Goal: Information Seeking & Learning: Learn about a topic

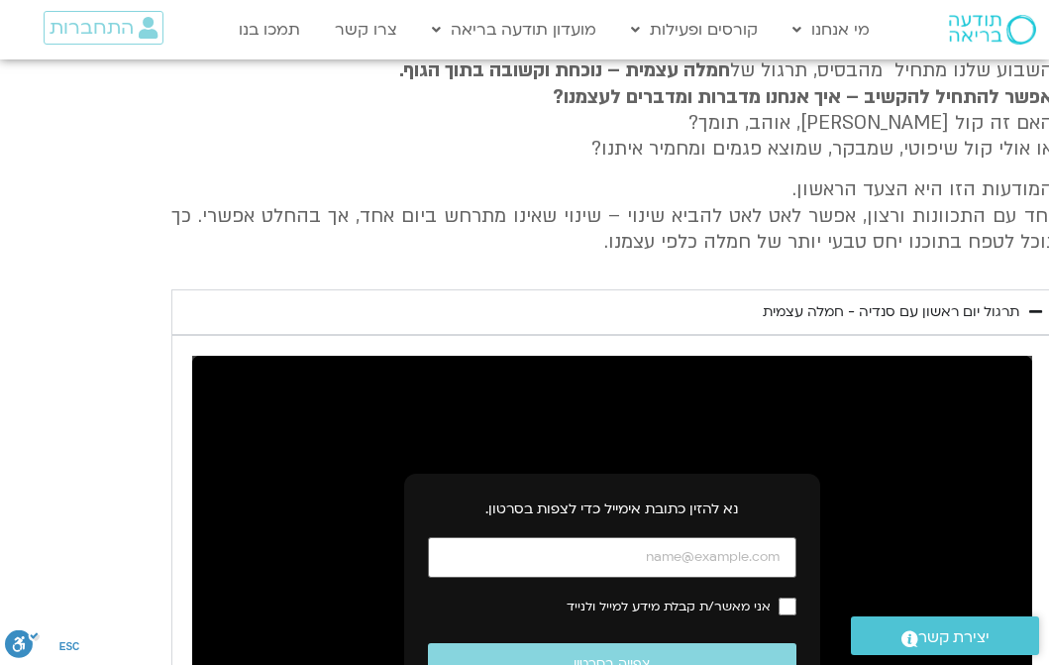
type input "1.48"
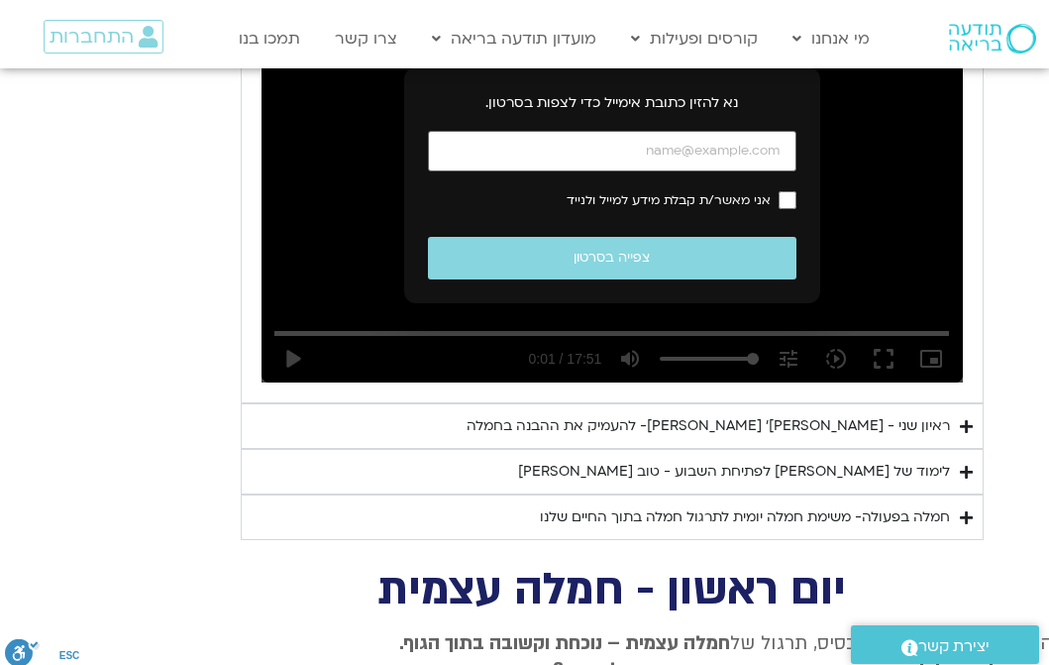
scroll to position [1249, -13]
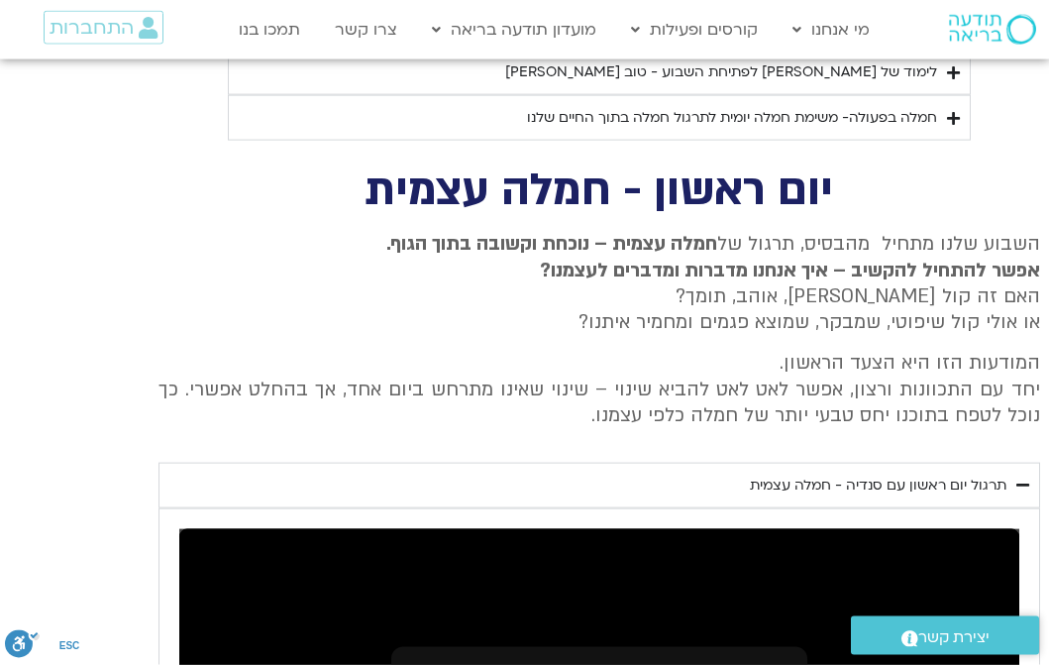
scroll to position [1249, 0]
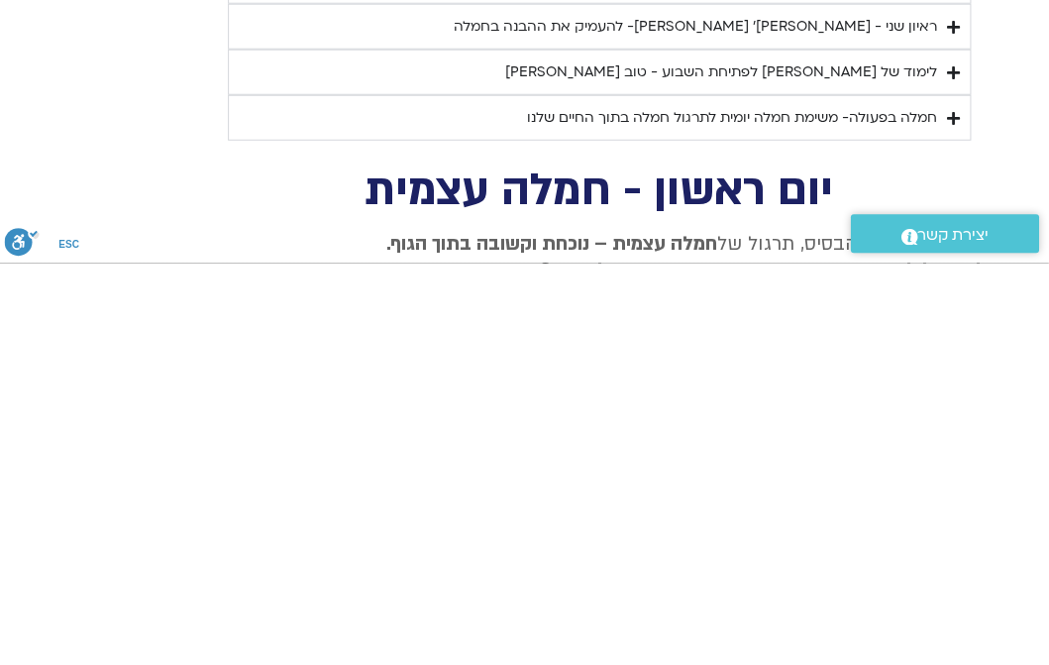
type input "efr"
type input "efratyarden@gmail.com"
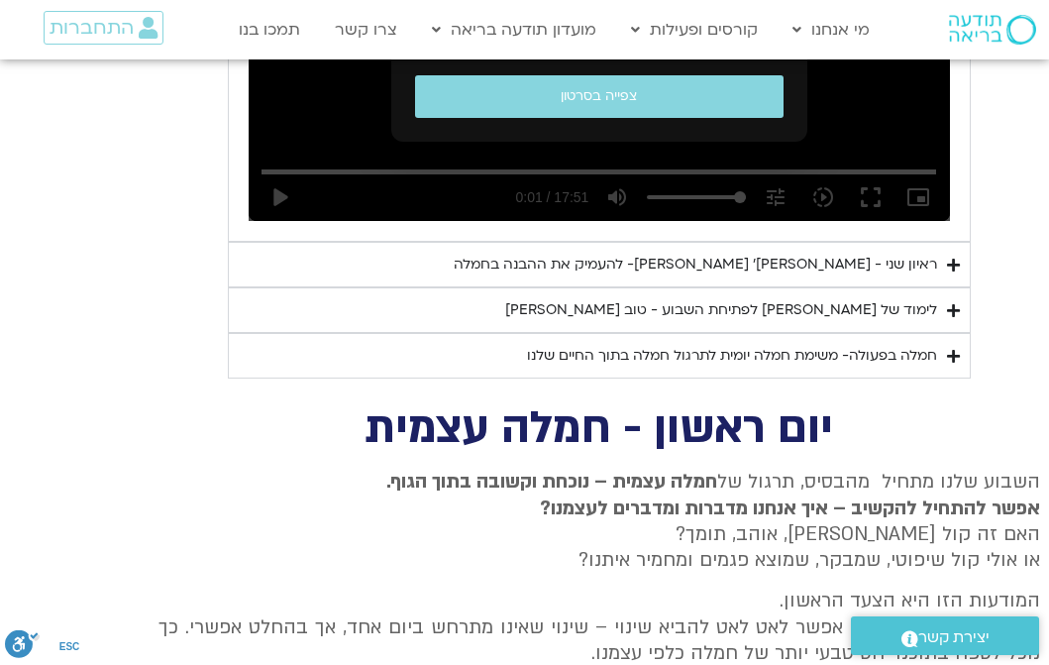
scroll to position [1403, 0]
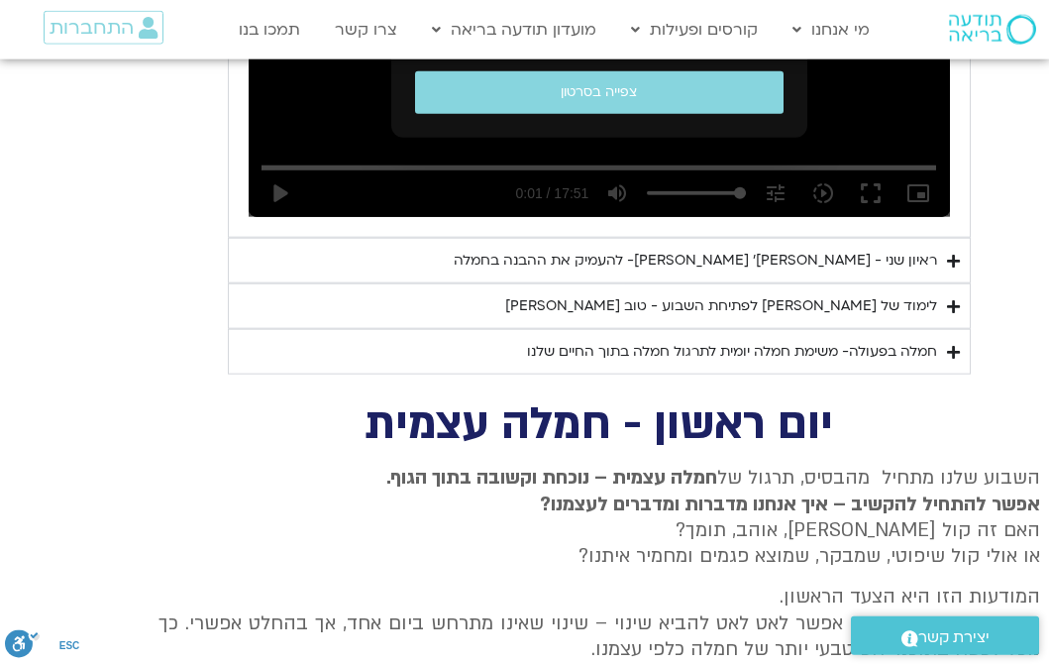
scroll to position [1422, 0]
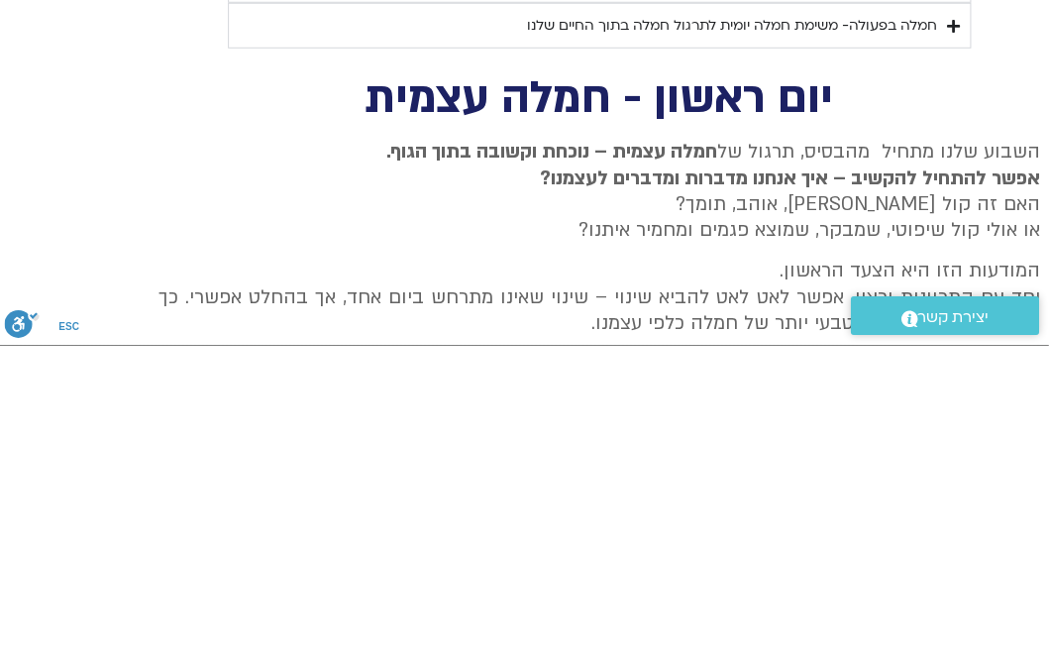
type input "efr"
type input "efratyarden@gmail.com"
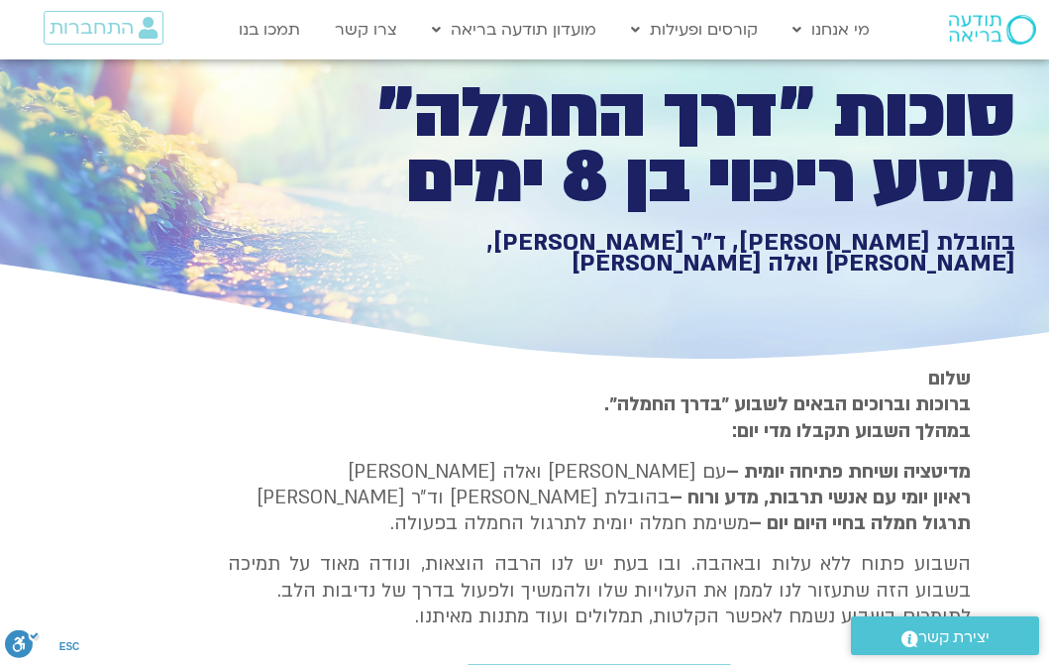
scroll to position [0, 0]
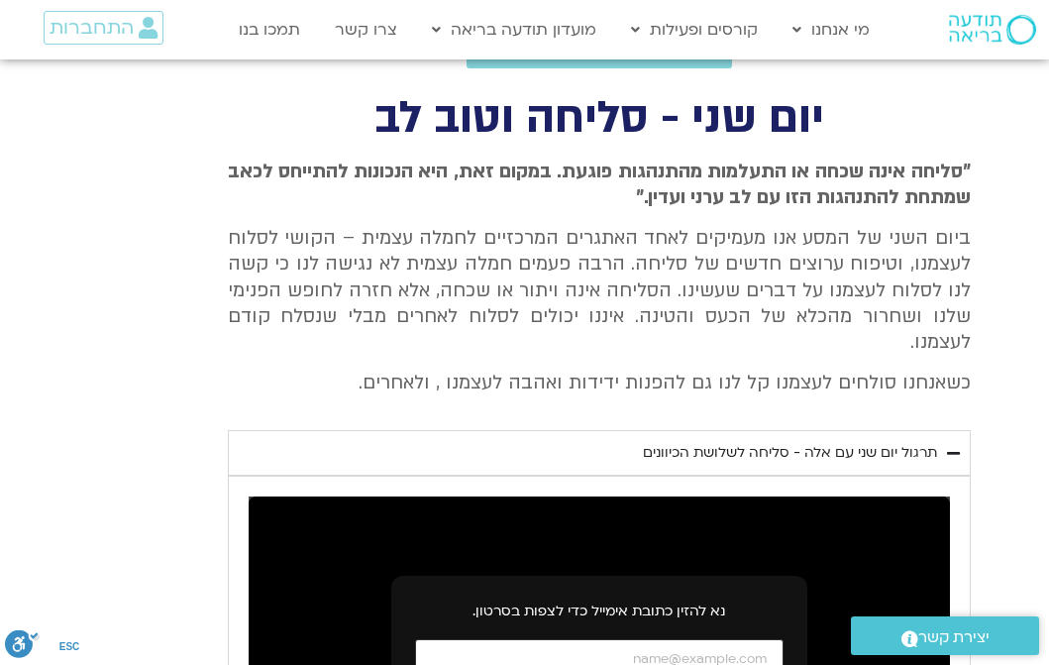
click at [683, 639] on input "כתובת אימייל" at bounding box center [599, 659] width 369 height 41
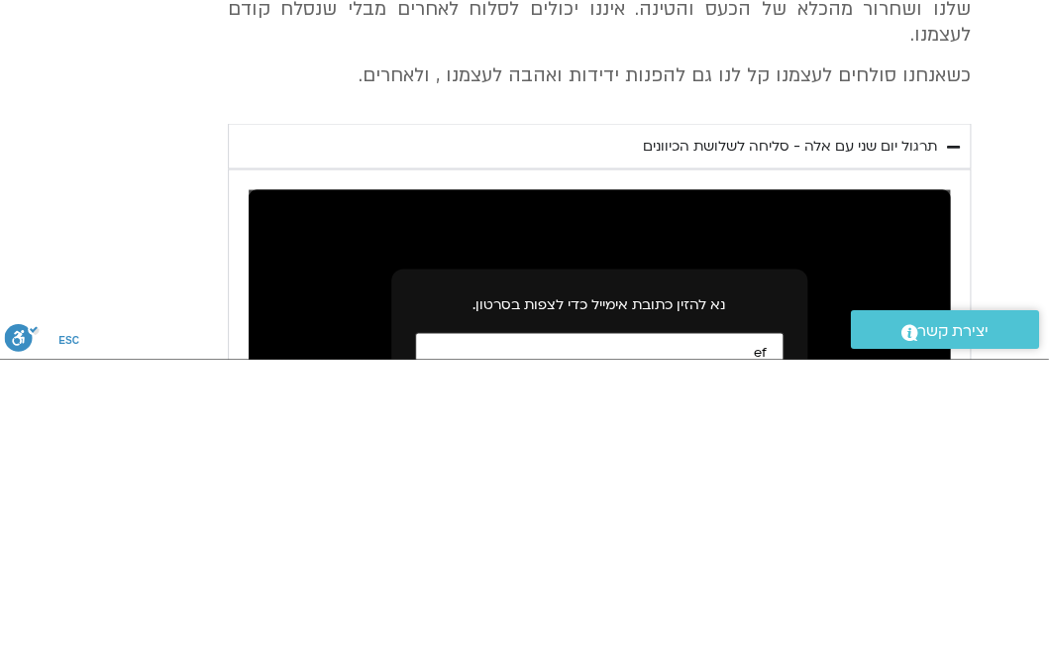
type input "efr"
type input "efratyarden@gmail.com"
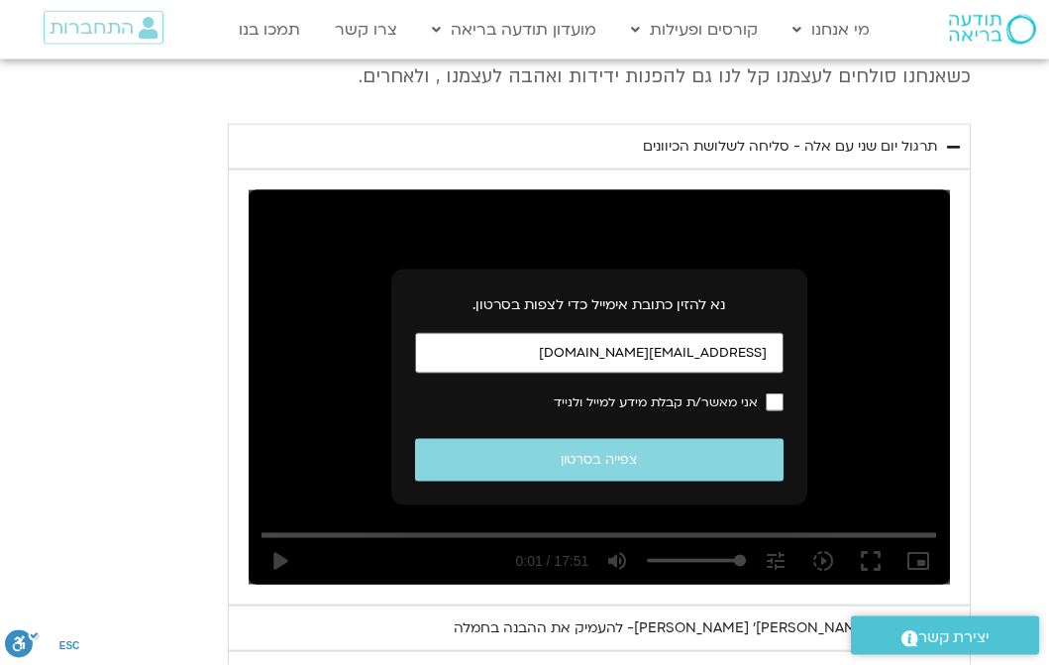
click at [623, 439] on button "צפייה בסרטון" at bounding box center [599, 460] width 369 height 43
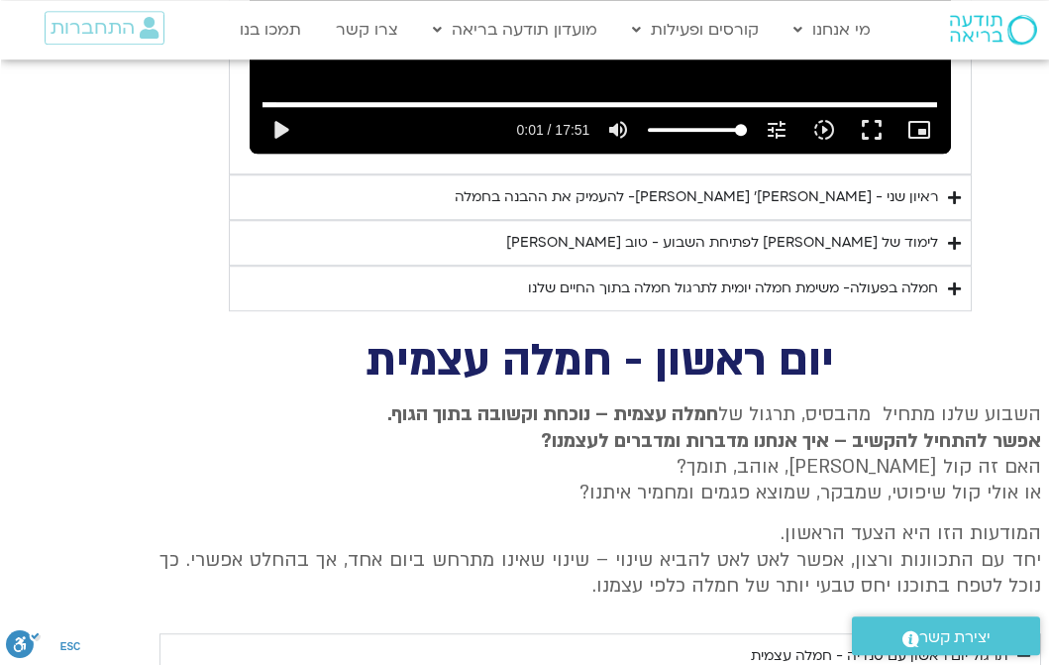
scroll to position [1489, -1]
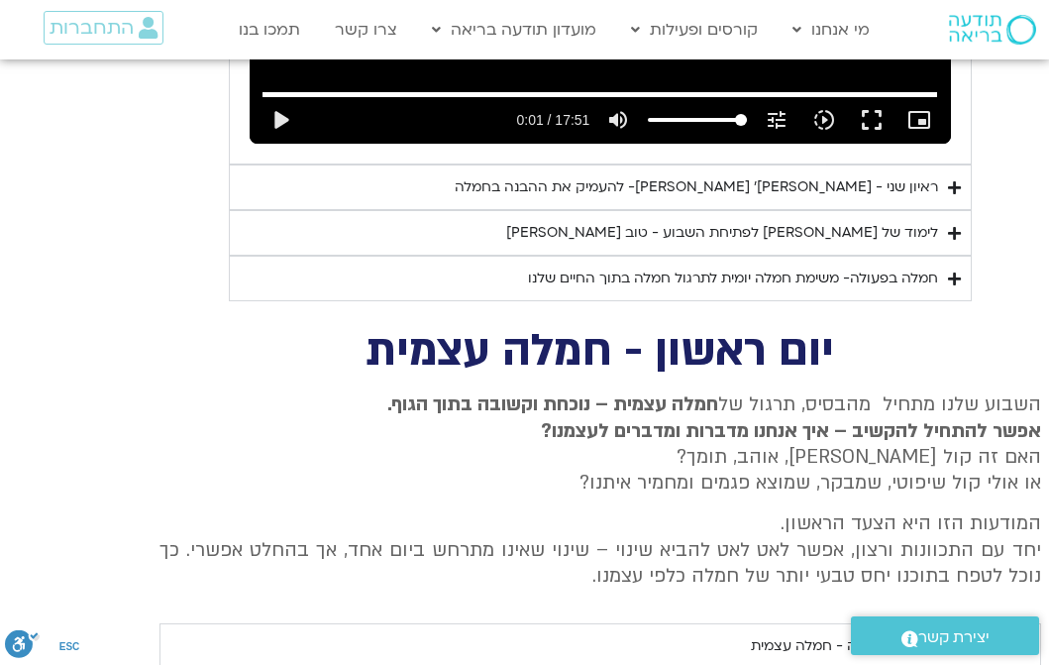
click at [913, 634] on div "תרגול יום ראשון עם סנדיה - חמלה עצמית" at bounding box center [879, 646] width 257 height 24
click at [955, 623] on summary "תרגול יום ראשון עם סנדיה - חמלה עצמית" at bounding box center [601, 646] width 882 height 46
click at [1015, 623] on summary "תרגול יום ראשון עם סנדיה - חמלה עצמית" at bounding box center [601, 646] width 882 height 46
click at [1008, 634] on div "תרגול יום ראשון עם סנדיה - חמלה עצמית" at bounding box center [879, 646] width 257 height 24
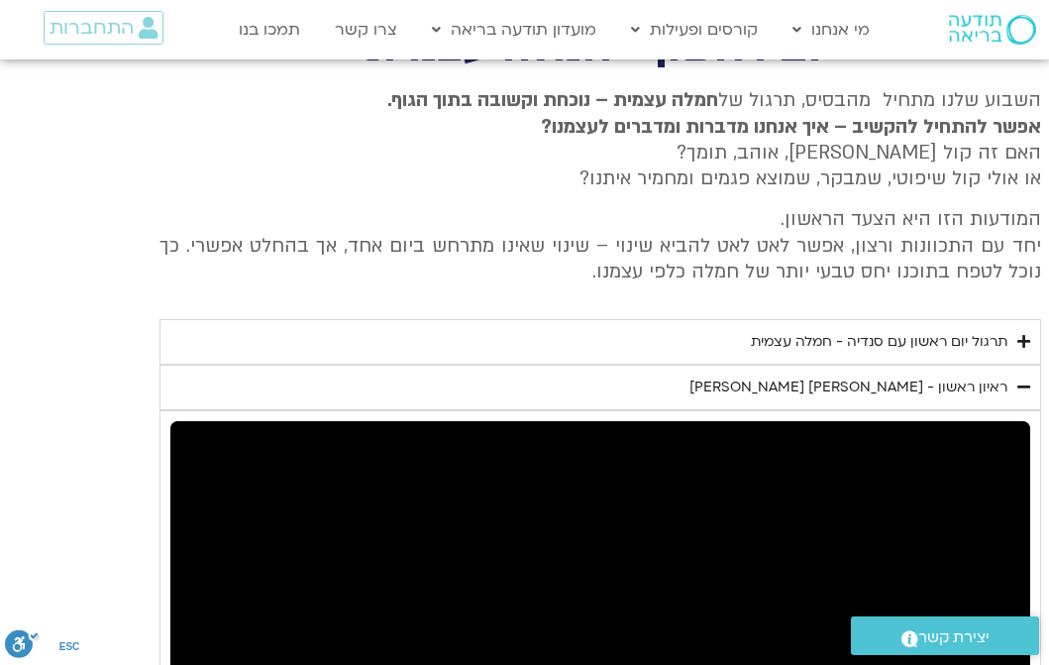
scroll to position [1793, -1]
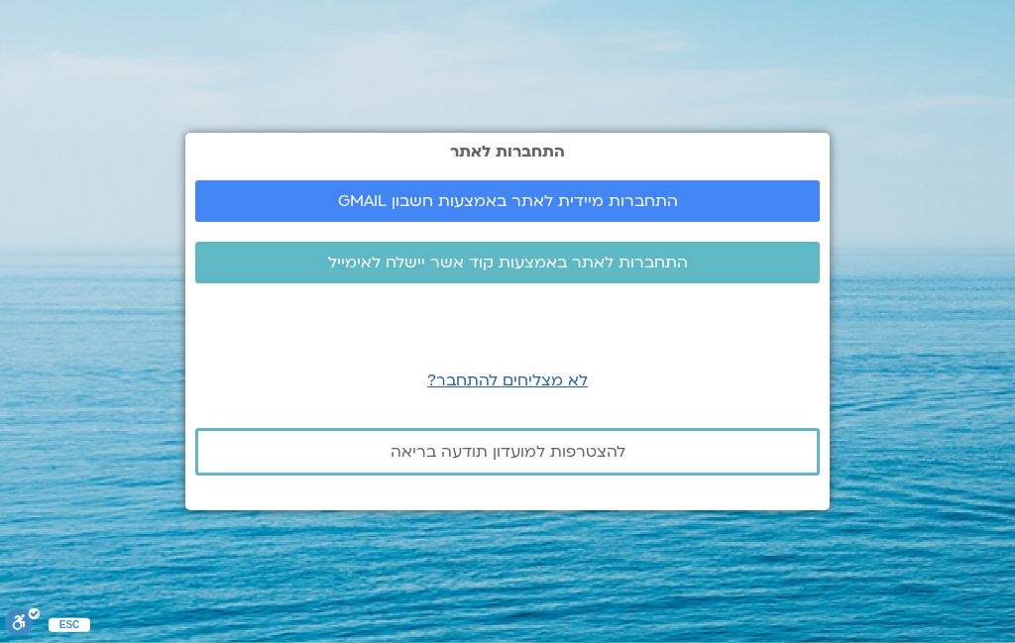
click at [594, 210] on span "התחברות מיידית לאתר באמצעות חשבון GMAIL" at bounding box center [508, 201] width 340 height 18
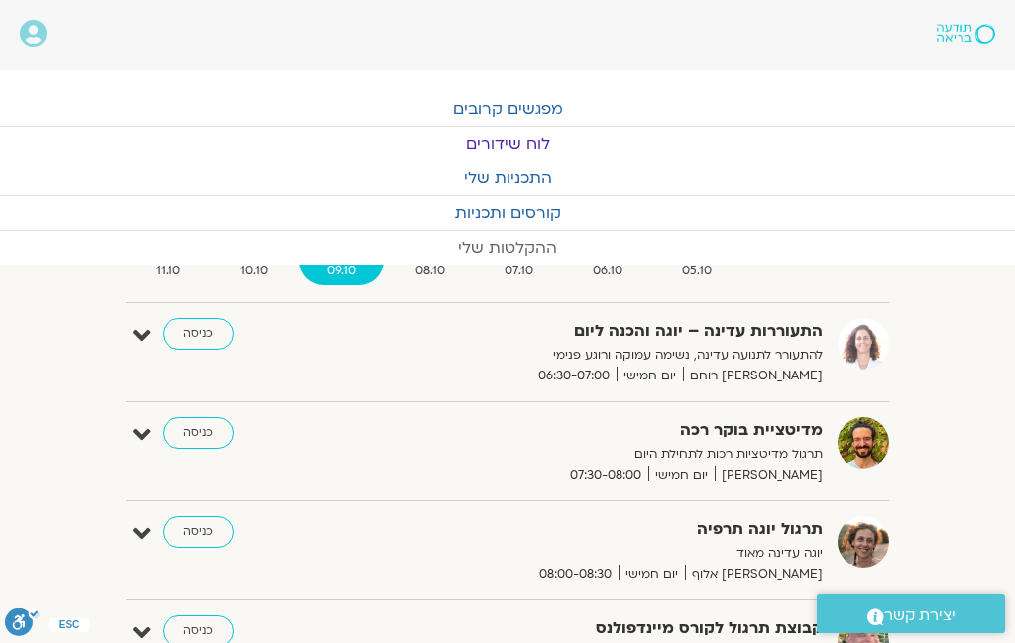
click at [495, 243] on link "ההקלטות שלי" at bounding box center [507, 248] width 1015 height 34
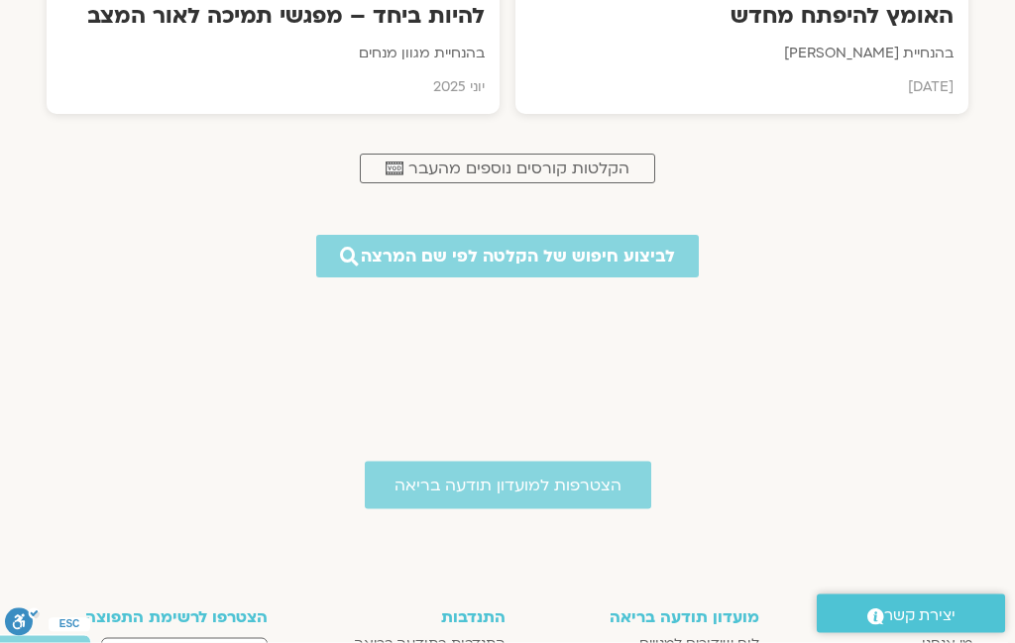
scroll to position [1173, 0]
click at [604, 261] on span "לביצוע חיפוש של הקלטה לפי שם המרצה" at bounding box center [518, 256] width 314 height 19
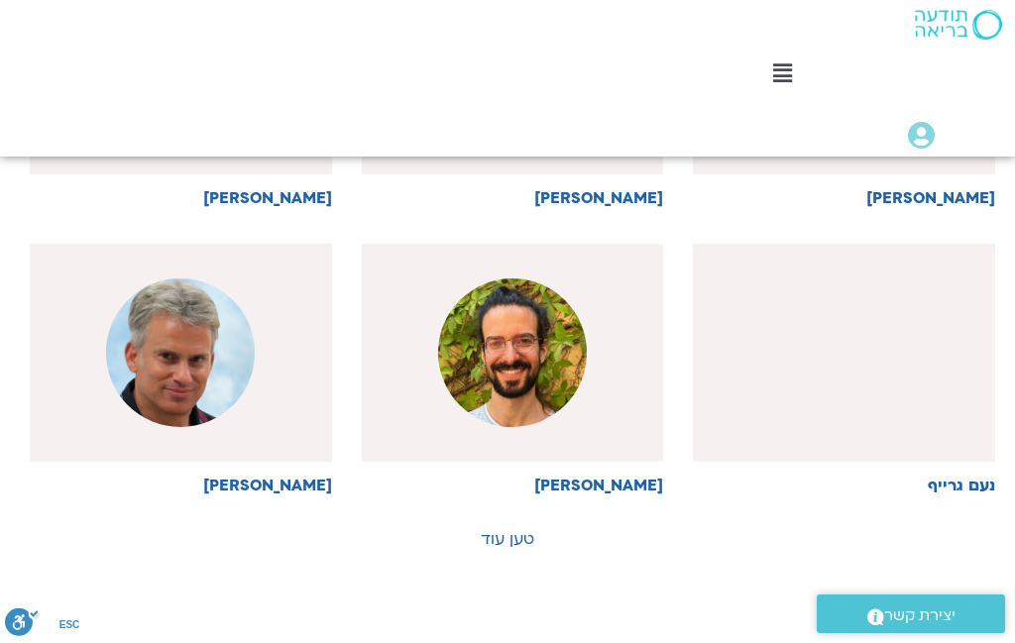
scroll to position [1349, 0]
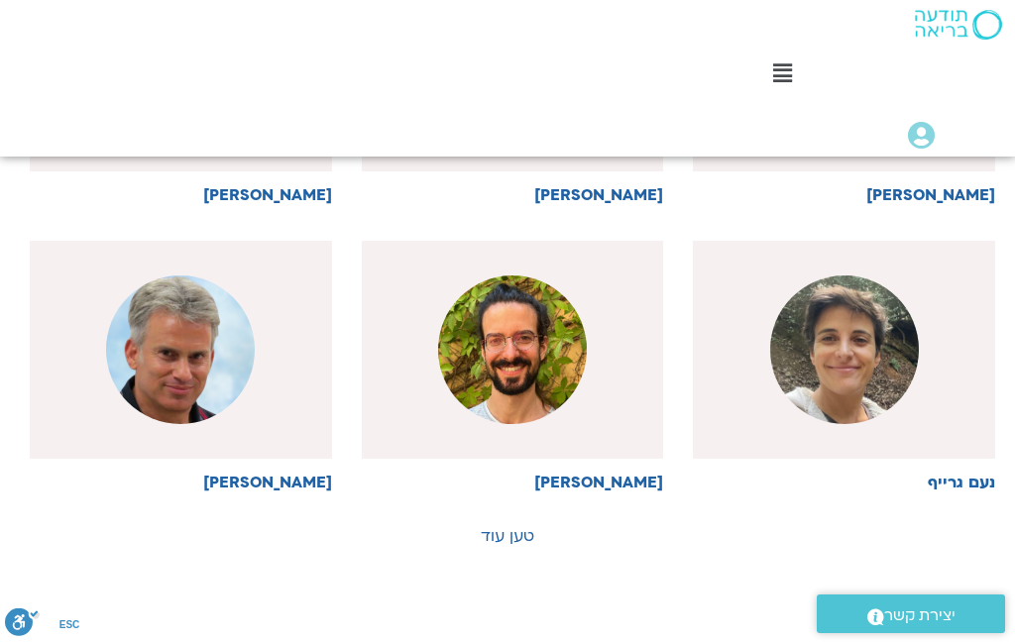
click at [491, 544] on link "טען עוד" at bounding box center [508, 536] width 54 height 22
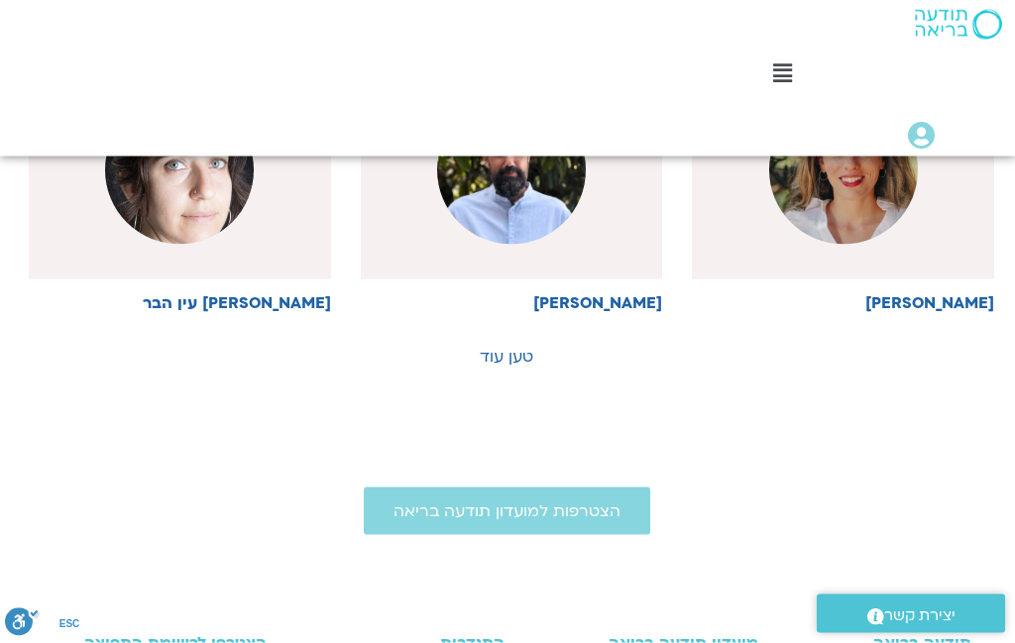
scroll to position [2678, 1]
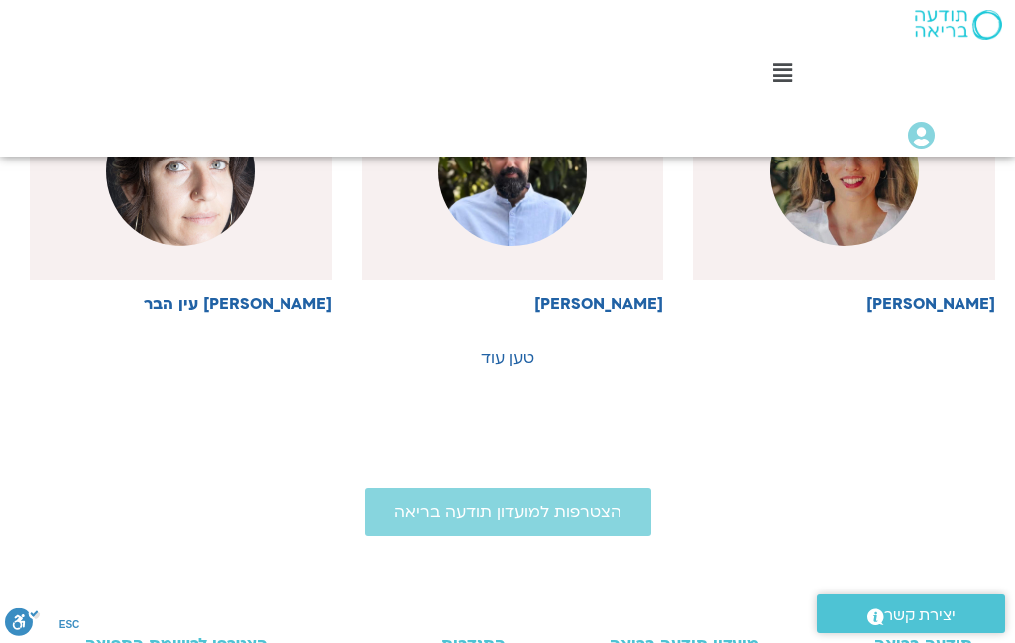
click at [524, 351] on link "טען עוד" at bounding box center [508, 358] width 54 height 22
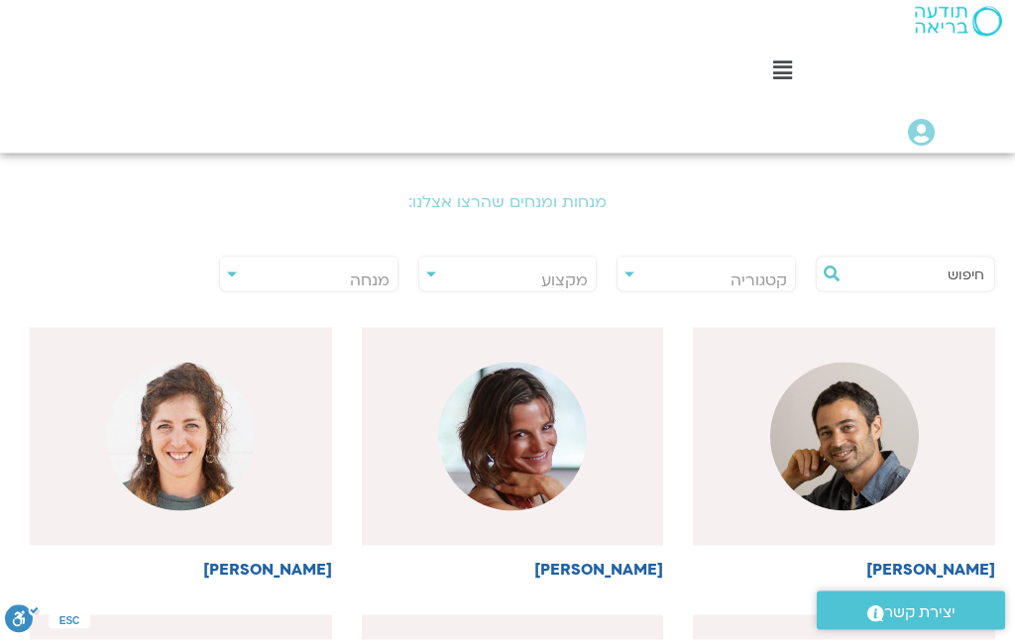
scroll to position [401, 0]
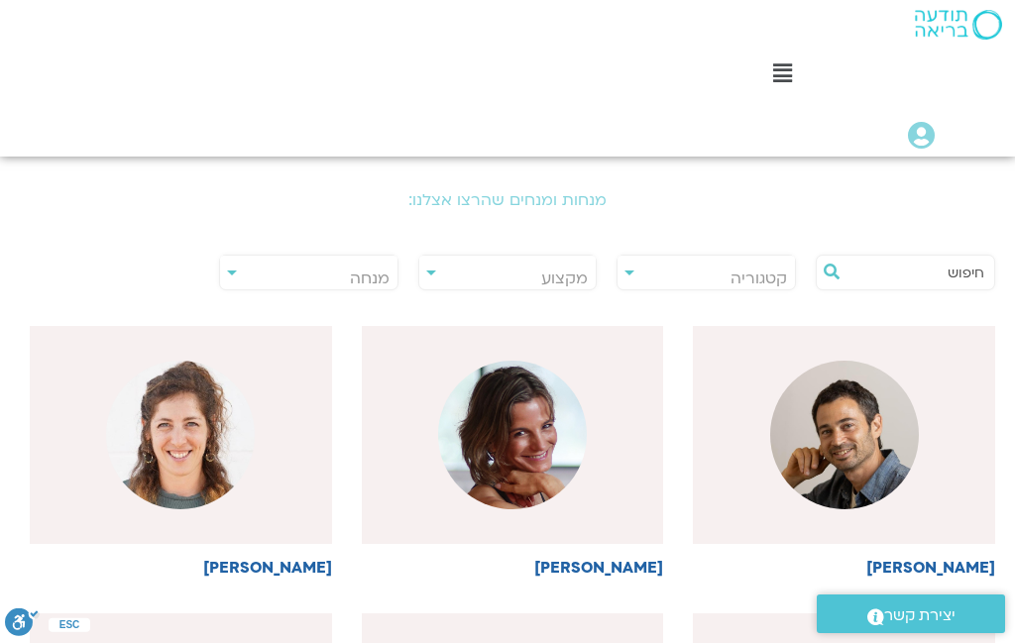
click at [215, 451] on img at bounding box center [180, 435] width 149 height 149
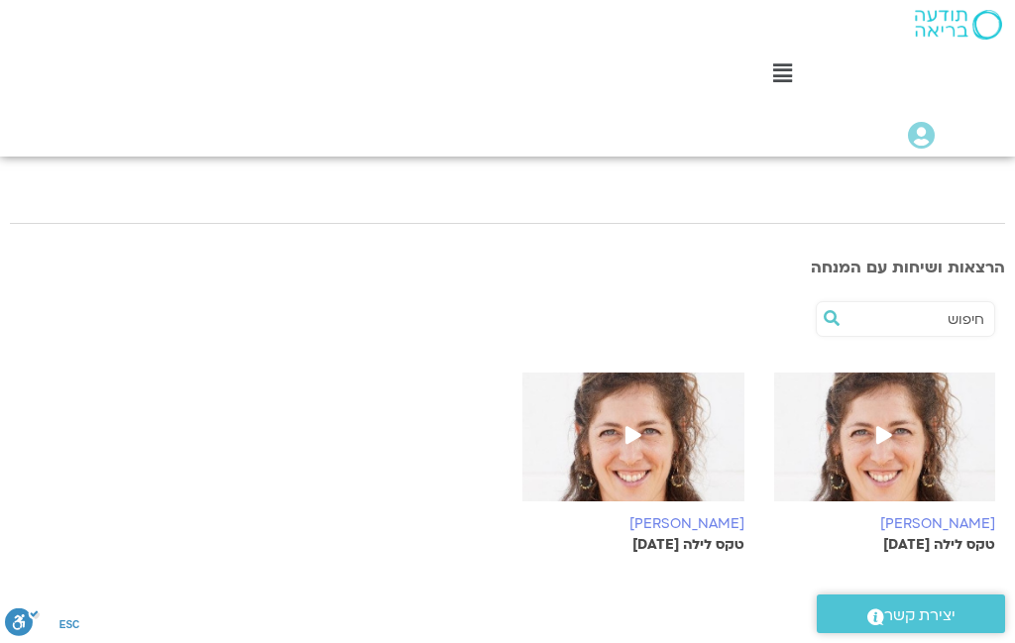
scroll to position [242, 0]
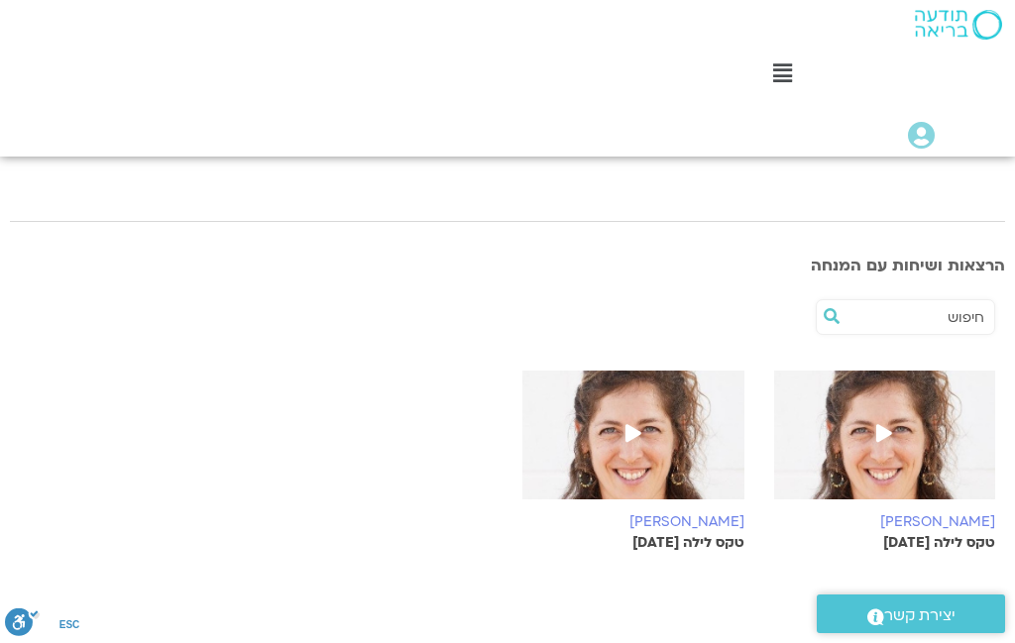
click at [627, 436] on icon at bounding box center [633, 433] width 16 height 18
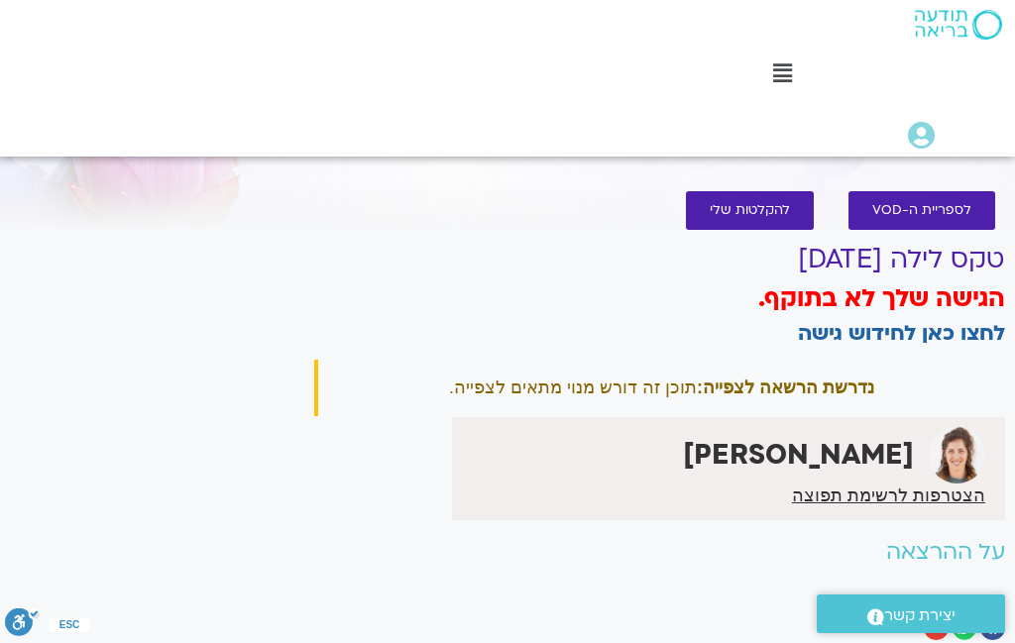
click at [908, 319] on link "לחצו כאן לחידוש גישה" at bounding box center [901, 333] width 207 height 29
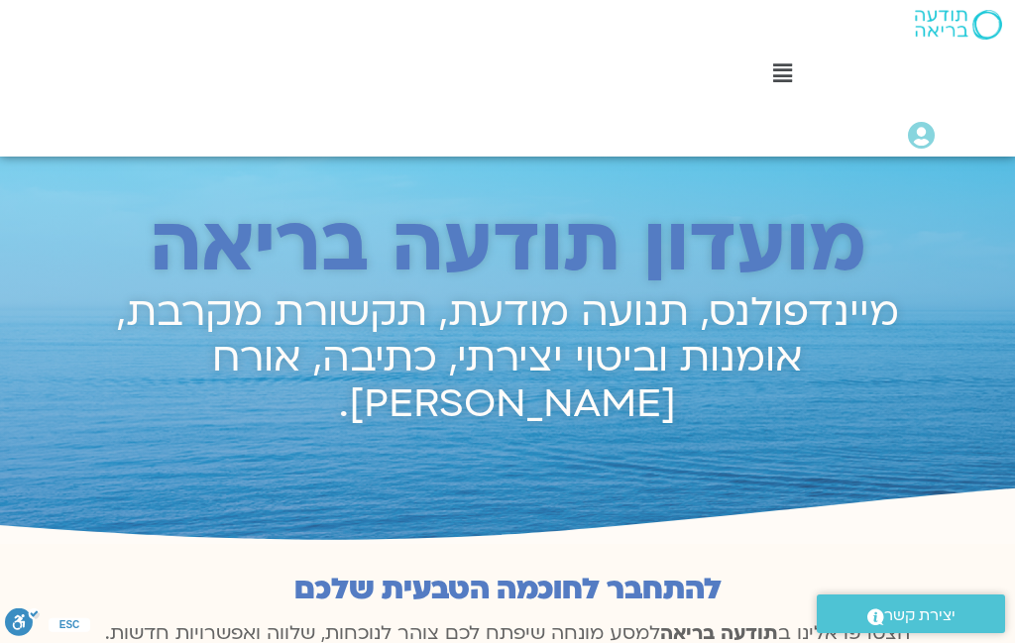
click at [788, 72] on icon at bounding box center [782, 73] width 19 height 22
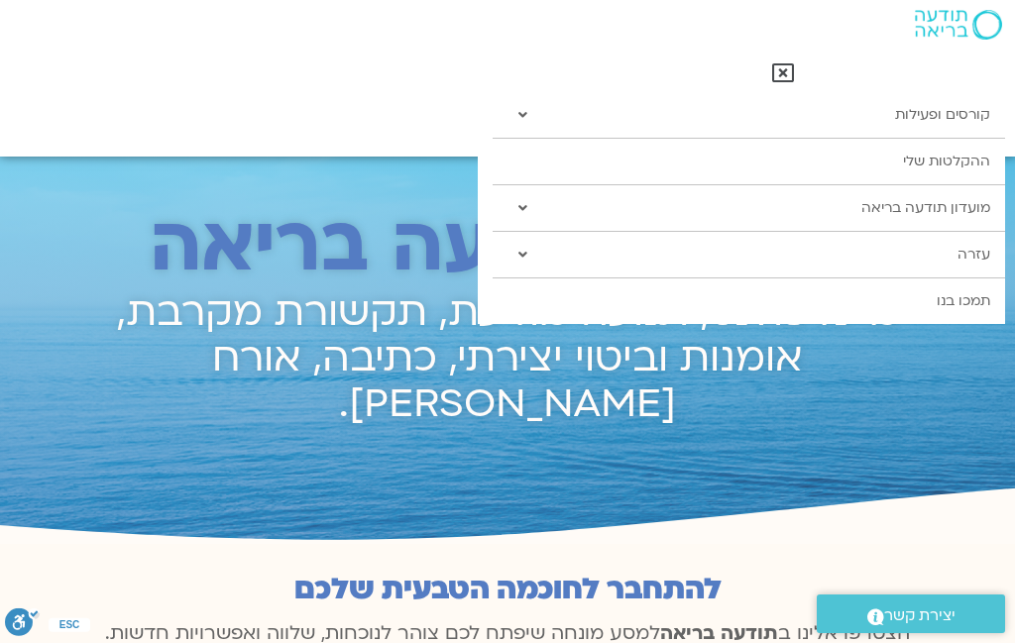
click at [930, 113] on link "קורסים ופעילות" at bounding box center [749, 115] width 512 height 46
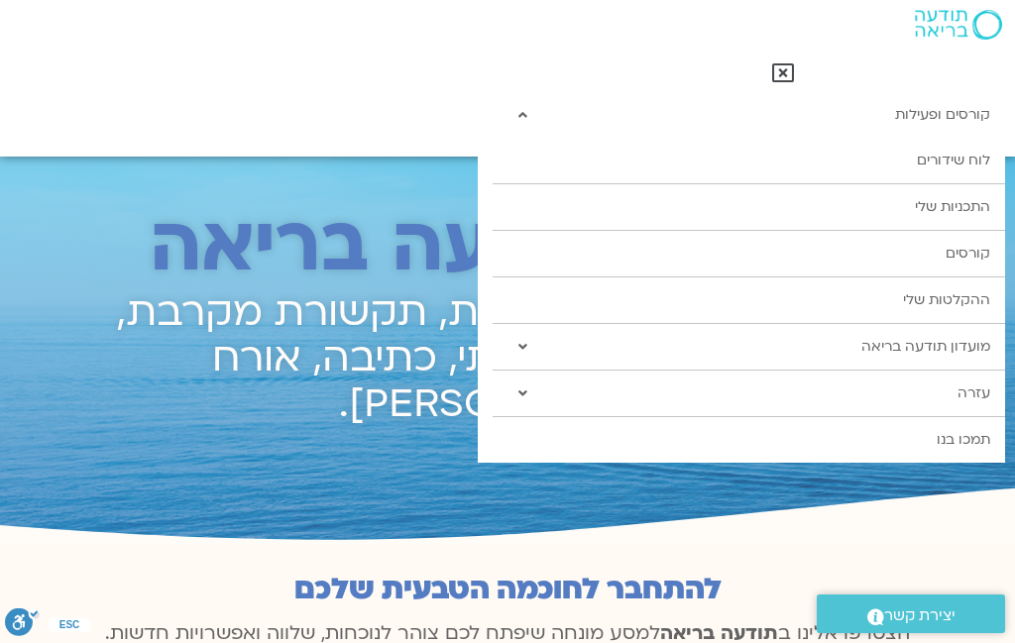
click at [948, 345] on link "מועדון תודעה בריאה" at bounding box center [749, 347] width 512 height 46
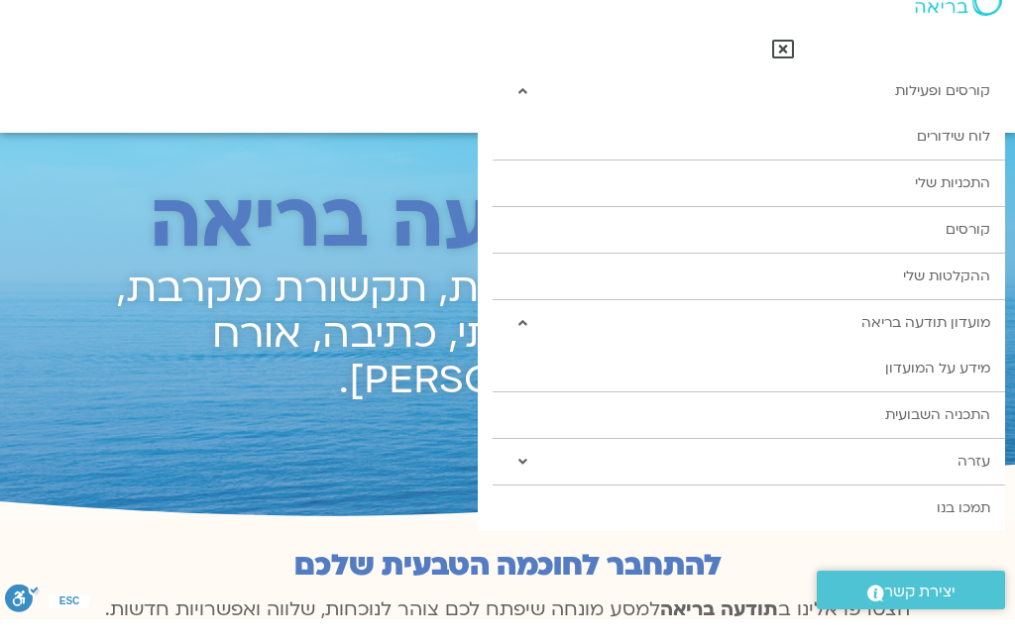
scroll to position [74, 0]
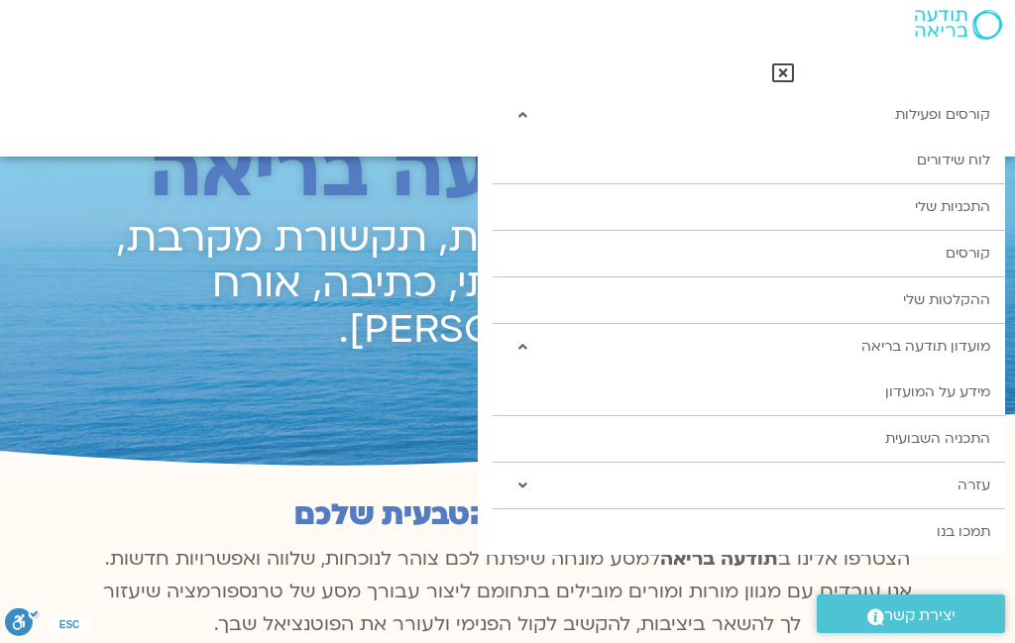
click at [977, 491] on link "עזרה" at bounding box center [749, 486] width 512 height 46
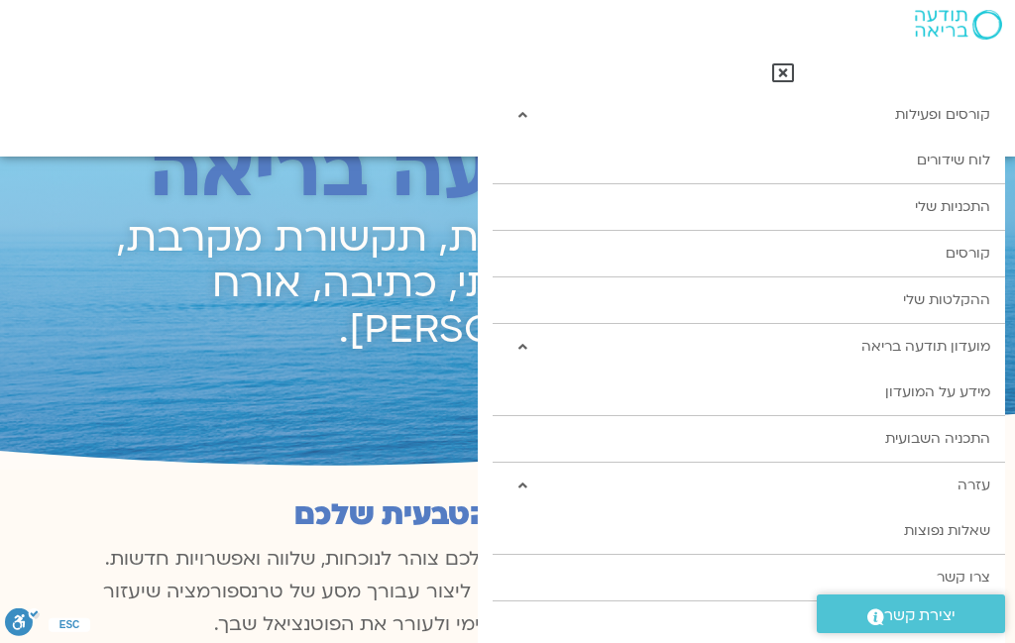
click at [982, 586] on link "צרו קשר" at bounding box center [749, 578] width 512 height 46
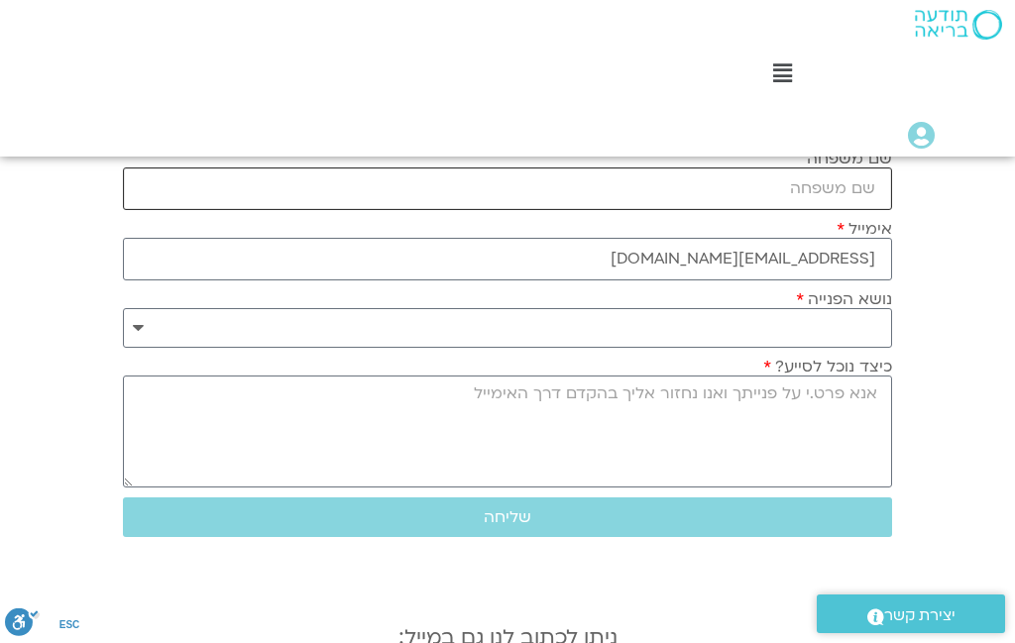
click at [778, 171] on input "שם משפחה" at bounding box center [507, 188] width 769 height 43
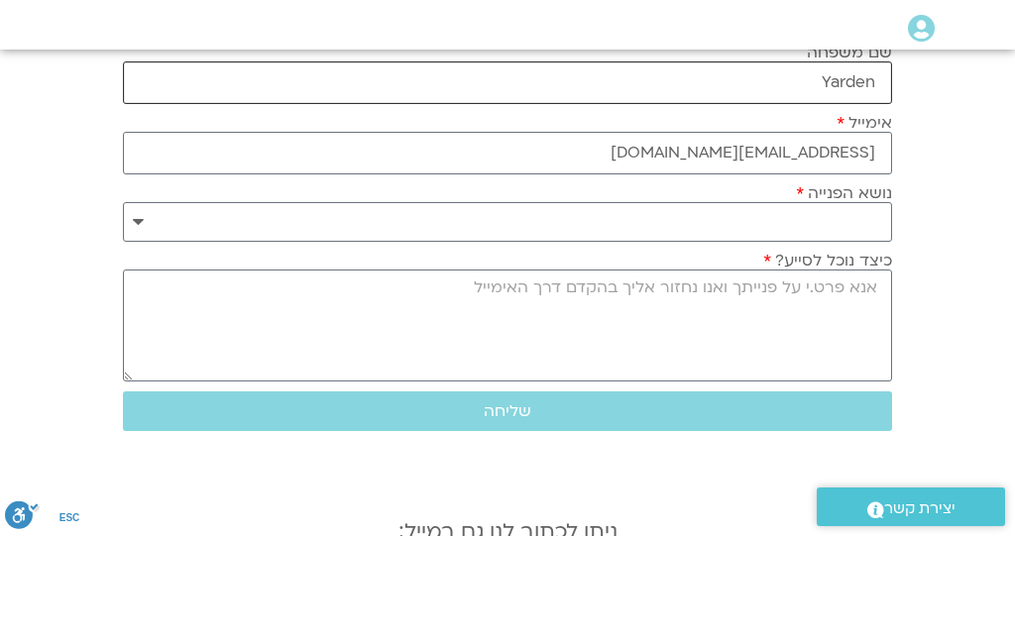
type input "Yarden"
click at [636, 309] on select "**********" at bounding box center [507, 329] width 769 height 40
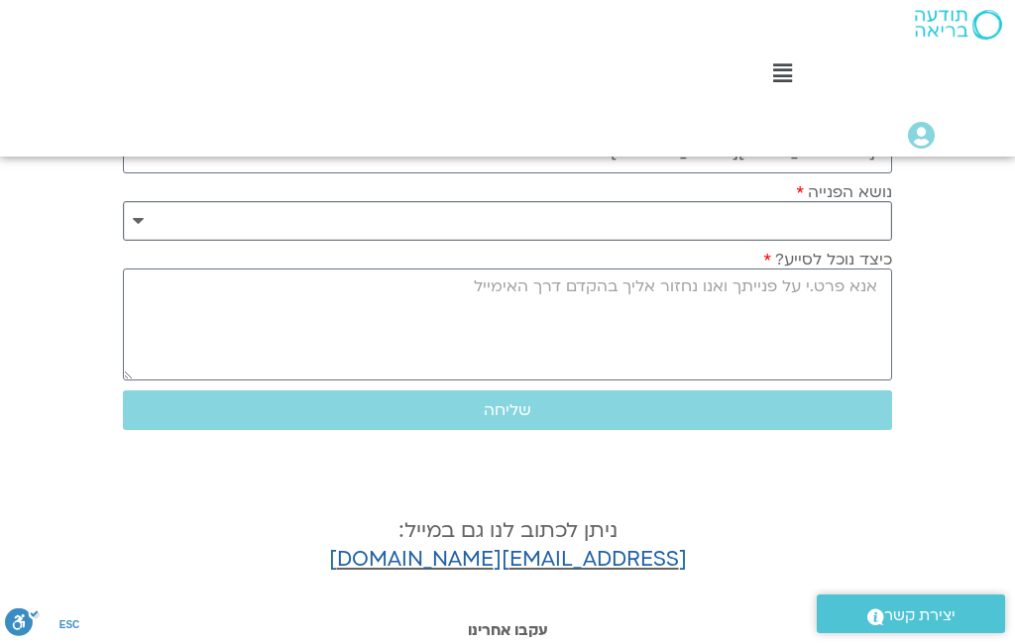
select select "**********"
click at [816, 321] on textarea "כיצד נוכל לסייע?" at bounding box center [507, 325] width 769 height 112
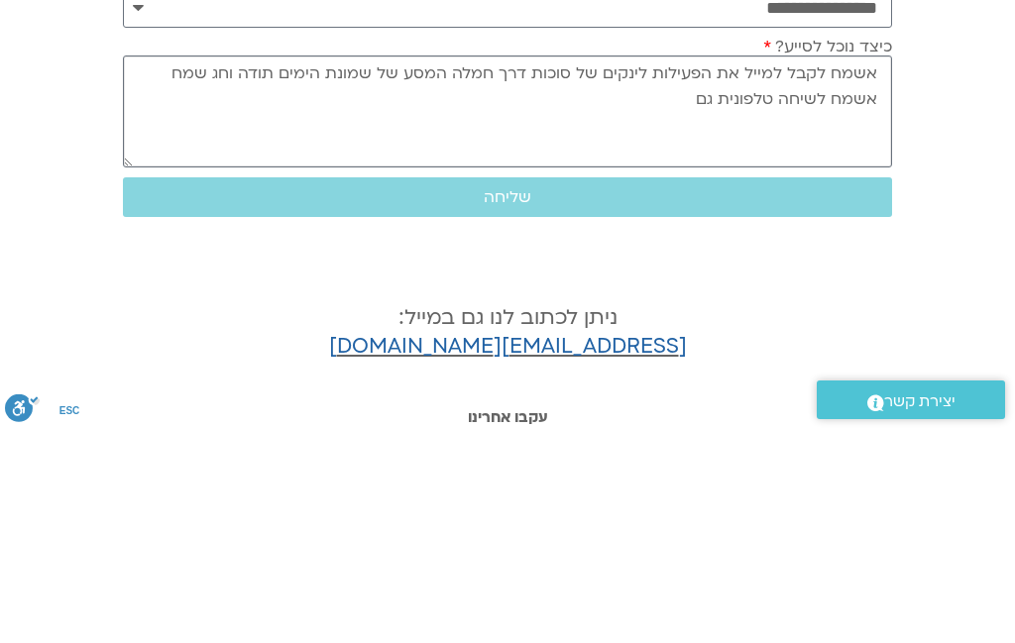
type textarea "אשמח לקבל למייל את הפעילות לינקים של סוכות דרך חמלה המסע של שמונת הימים תודה וח…"
click at [588, 402] on span "שליחה" at bounding box center [507, 411] width 721 height 18
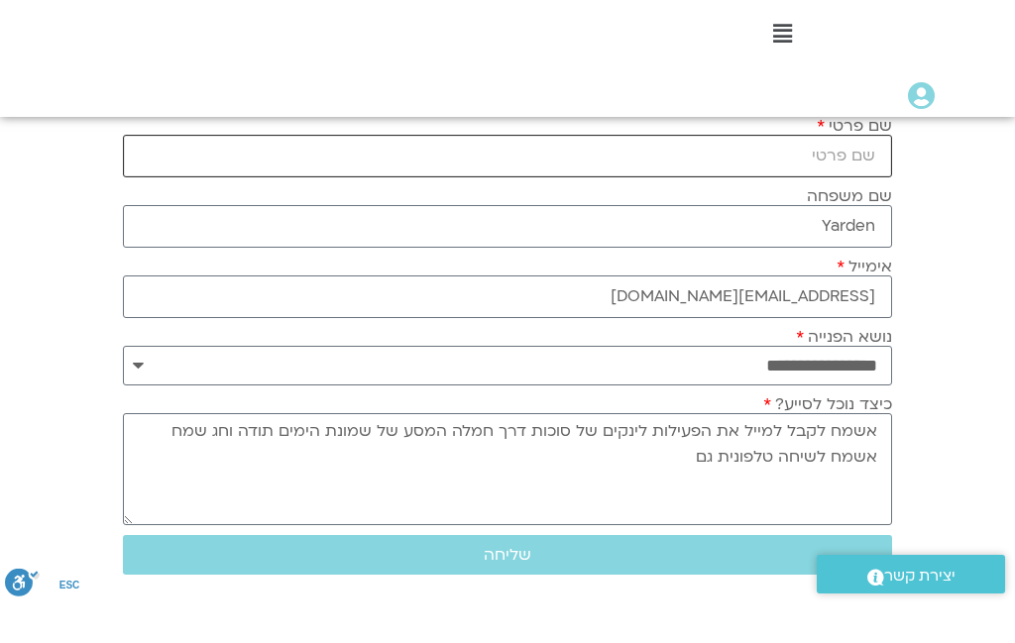
scroll to position [165, 0]
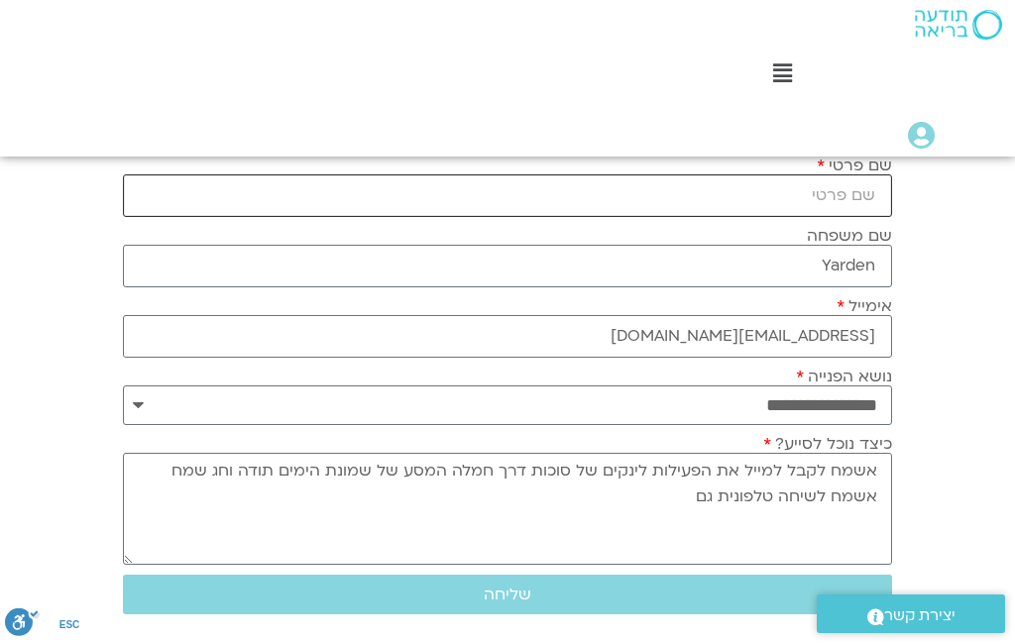
click at [845, 185] on input "שם פרטי" at bounding box center [507, 195] width 769 height 43
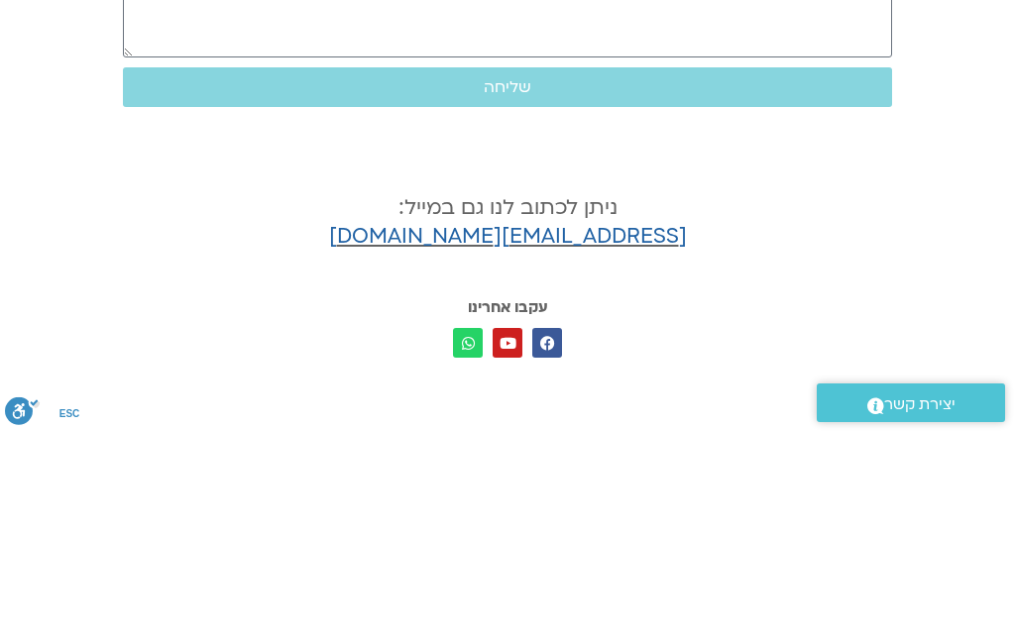
scroll to position [461, 0]
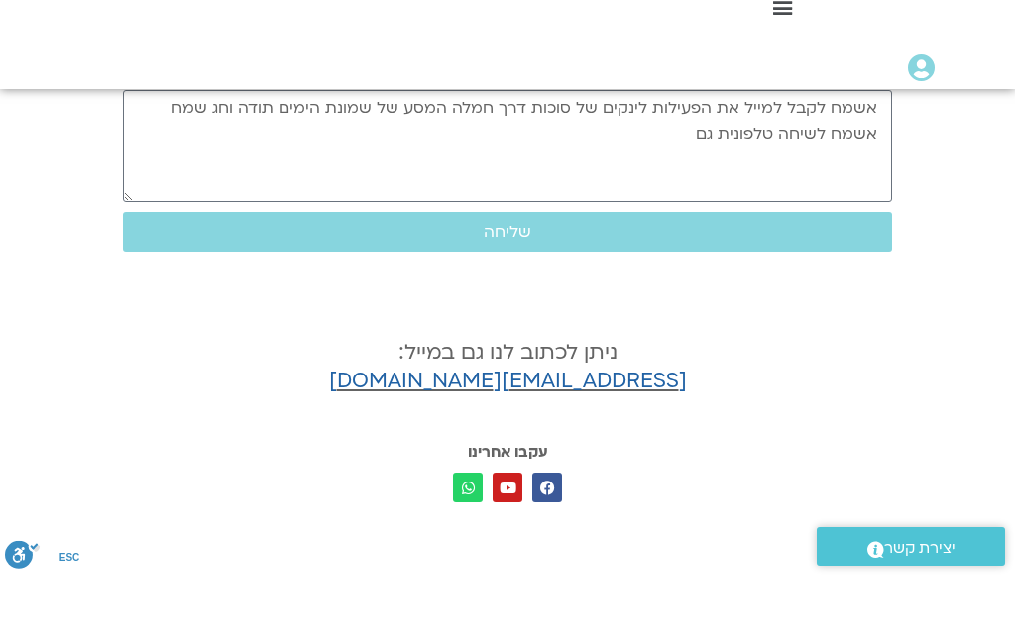
type input "ירדן"
click at [513, 290] on span "שליחה" at bounding box center [508, 299] width 48 height 18
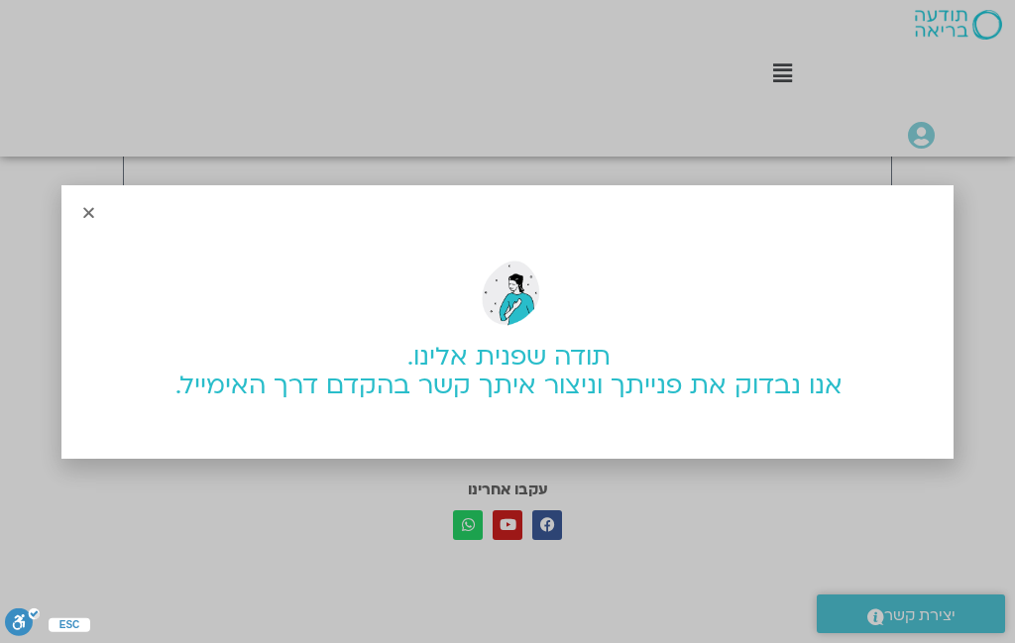
click at [72, 258] on section "תודה שפנית אלינו. אנו נבדוק את פנייתך וניצור איתך קשר בהקדם דרך האימייל." at bounding box center [508, 319] width 889 height 201
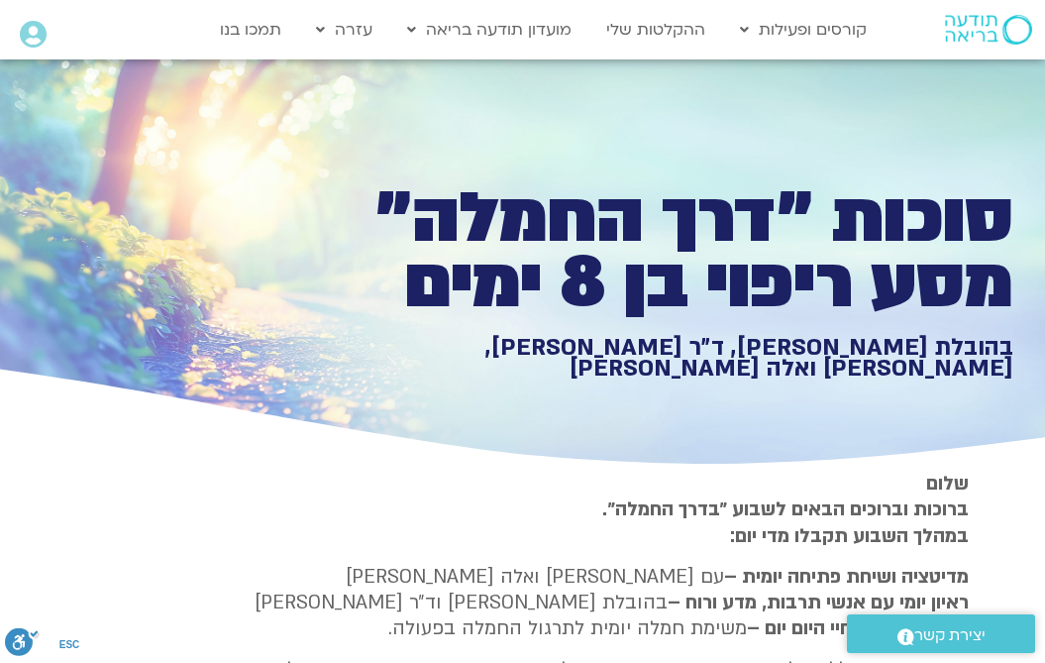
scroll to position [991, 0]
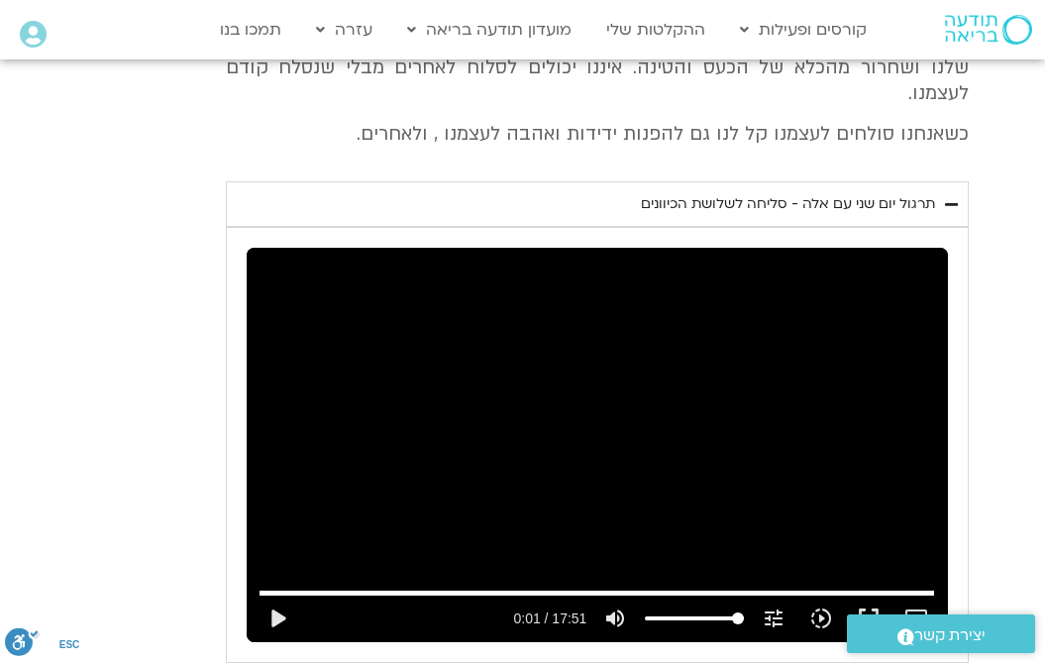
type input "1.48"
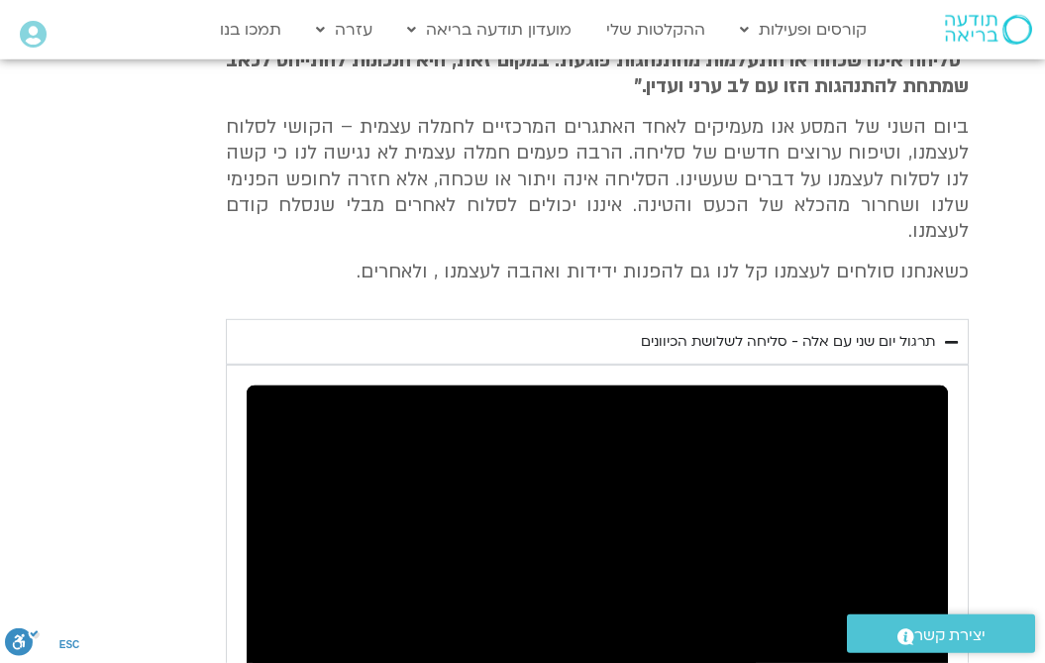
scroll to position [853, 0]
click at [842, 330] on div "תרגול יום שני עם אלה - סליחה לשלושת הכיוונים" at bounding box center [788, 342] width 294 height 24
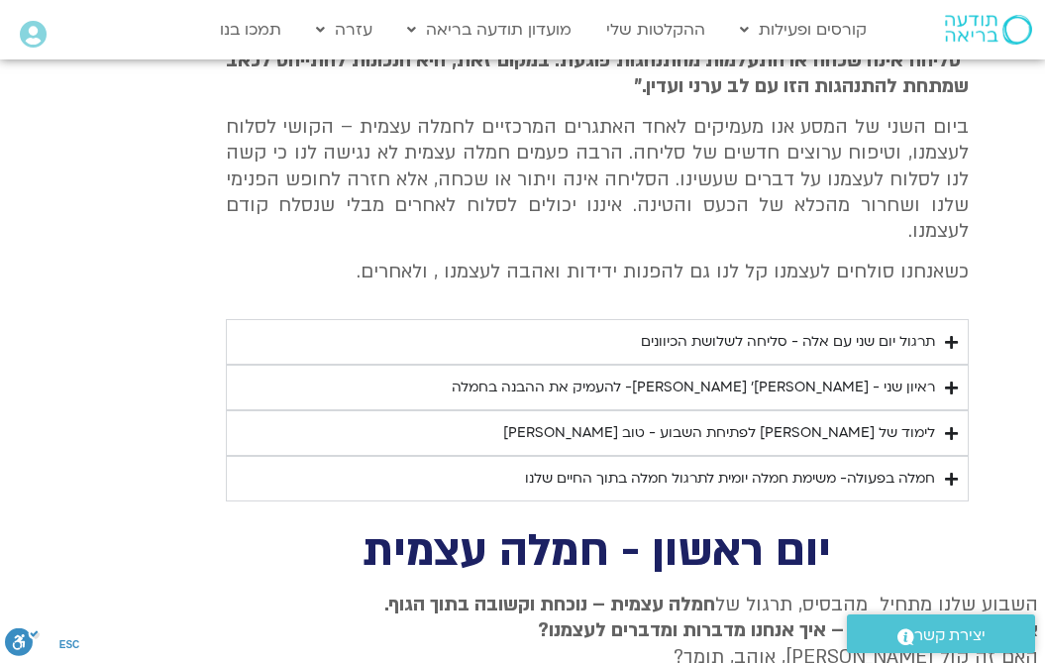
click at [800, 365] on summary "ראיון שני - טארה בראך ופרופ׳ דן סיגל- להעמיק את ההבנה בחמלה" at bounding box center [597, 388] width 743 height 46
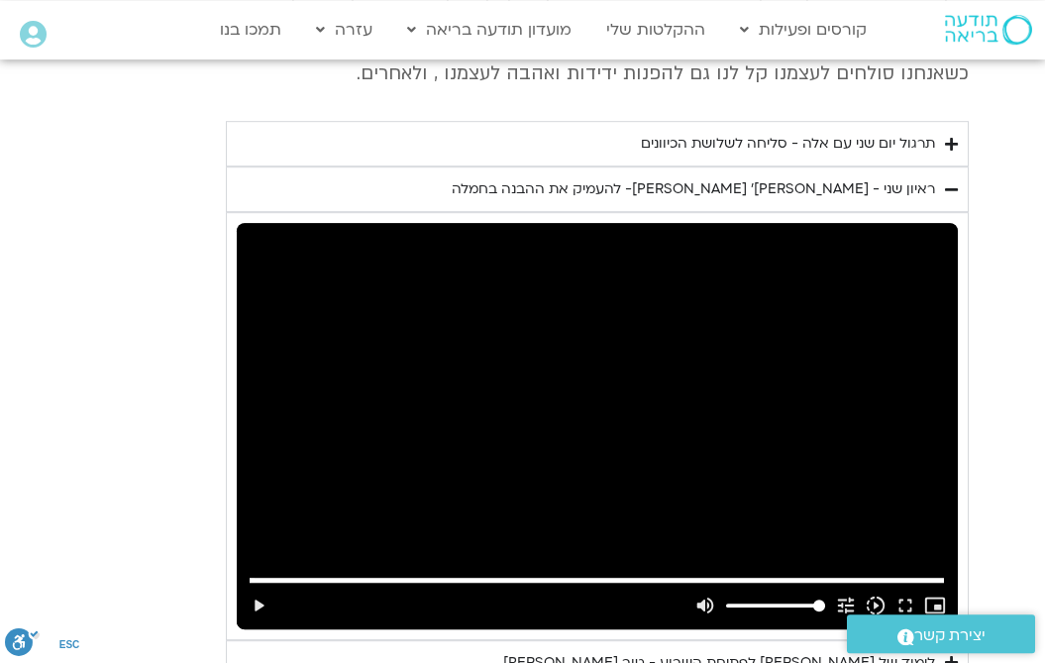
scroll to position [1051, 0]
click at [713, 193] on summary "ראיון שני - טארה בראך ופרופ׳ דן סיגל- להעמיק את ההבנה בחמלה" at bounding box center [597, 189] width 743 height 46
click at [754, 180] on div "ראיון שני - טארה בראך ופרופ׳ דן סיגל- להעמיק את ההבנה בחמלה" at bounding box center [694, 189] width 484 height 24
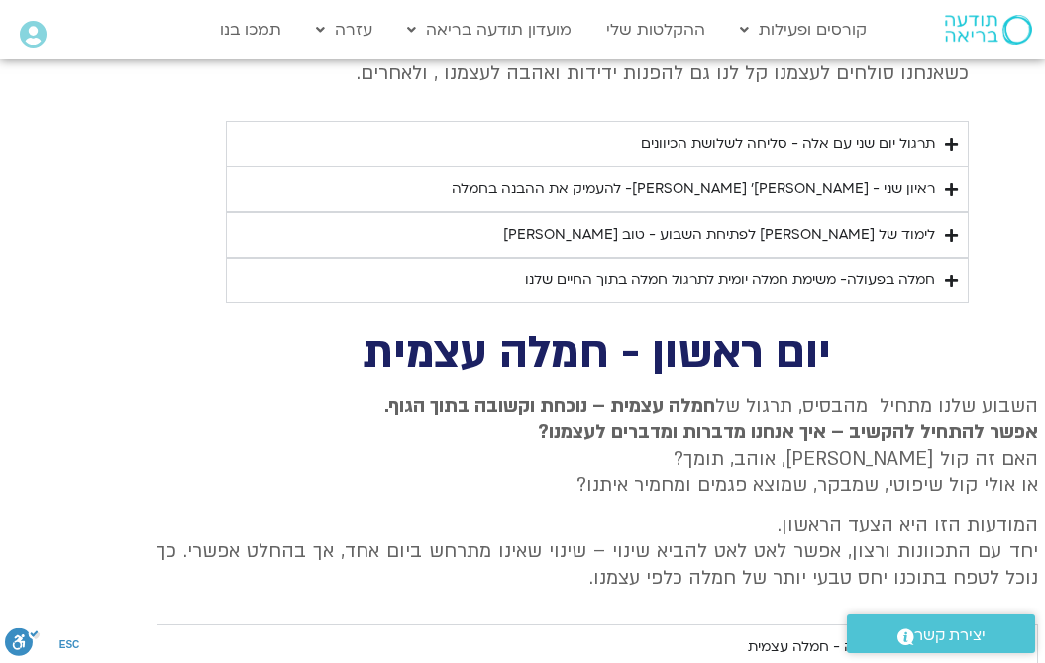
click at [912, 241] on div "לימוד של טארה לפתיחת השבוע - טוב לב" at bounding box center [719, 235] width 432 height 24
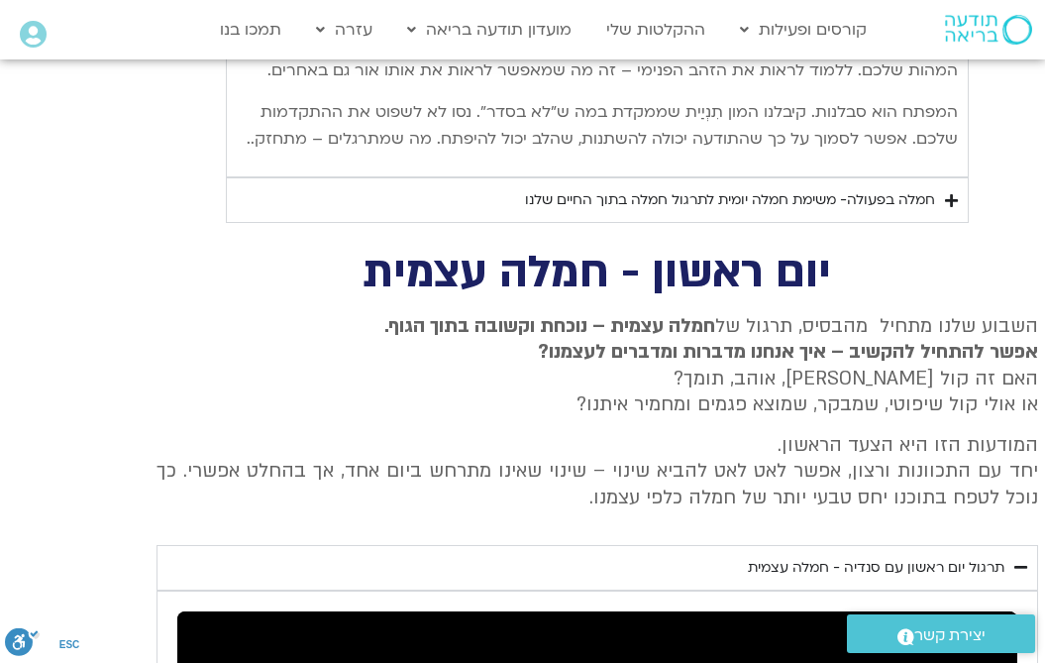
scroll to position [2125, 0]
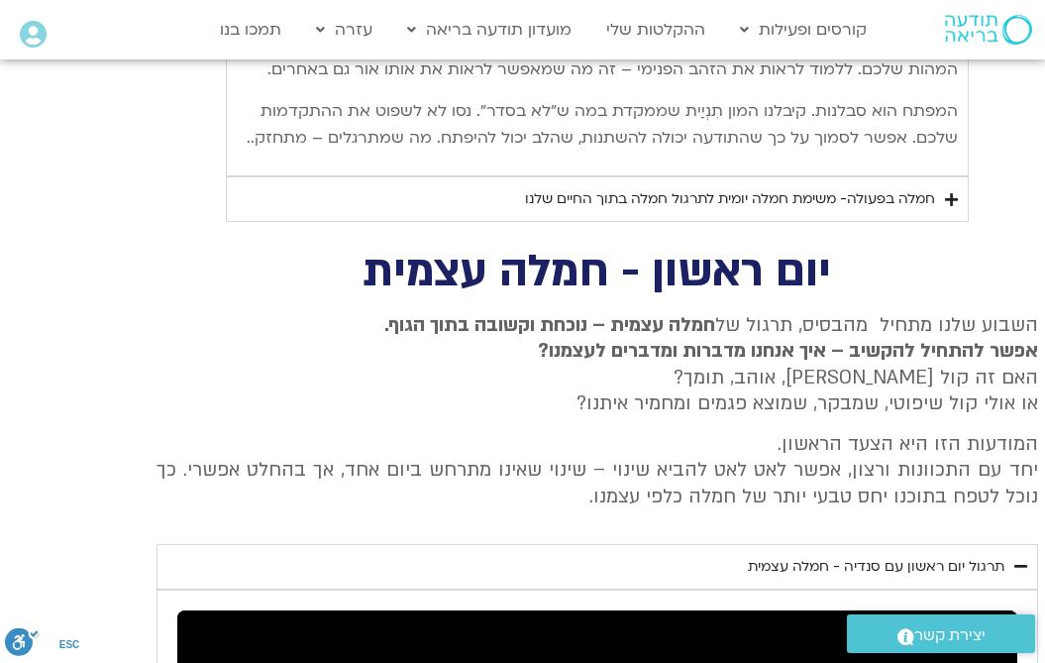
click at [959, 216] on summary "חמלה בפעולה- משימת חמלה יומית לתרגול חמלה בתוך החיים שלנו" at bounding box center [597, 199] width 743 height 46
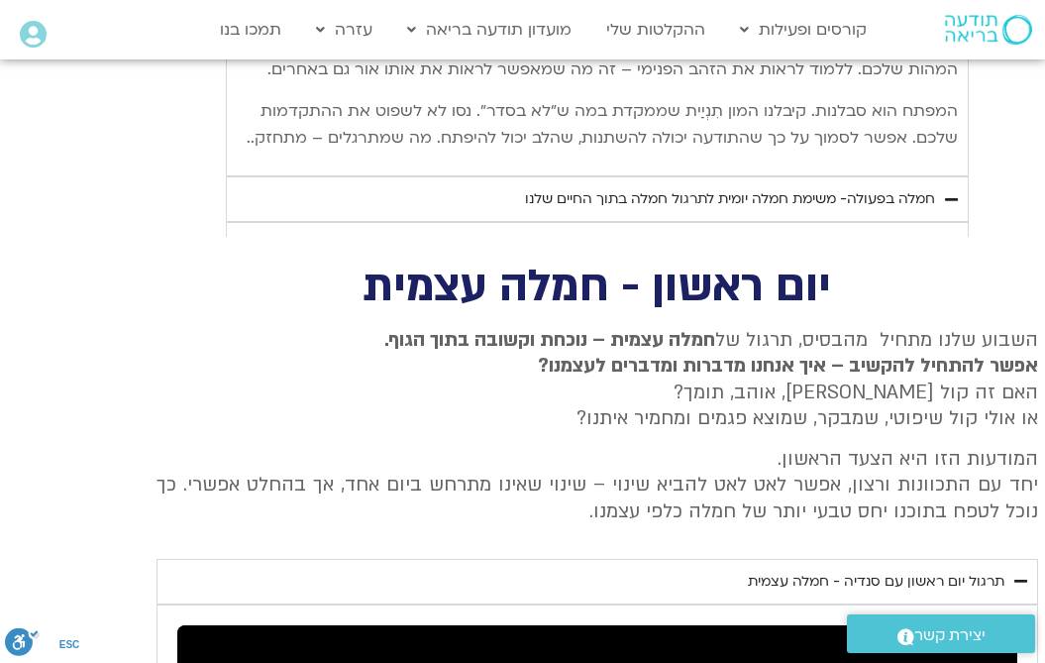
click at [962, 213] on summary "חמלה בפעולה- משימת חמלה יומית לתרגול חמלה בתוך החיים שלנו" at bounding box center [597, 199] width 743 height 46
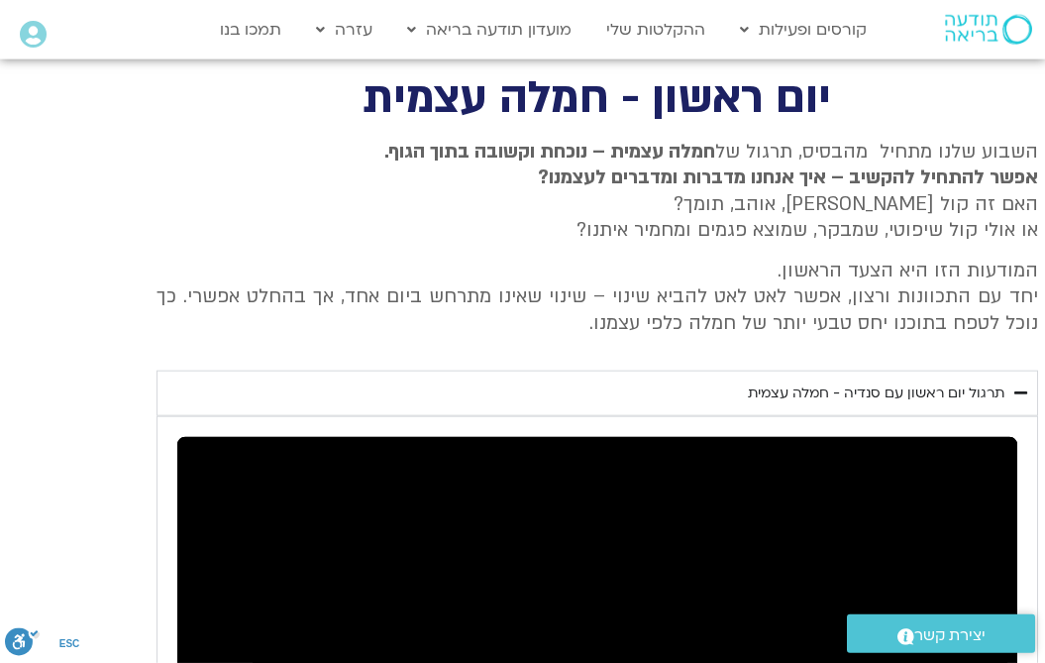
scroll to position [2312, 0]
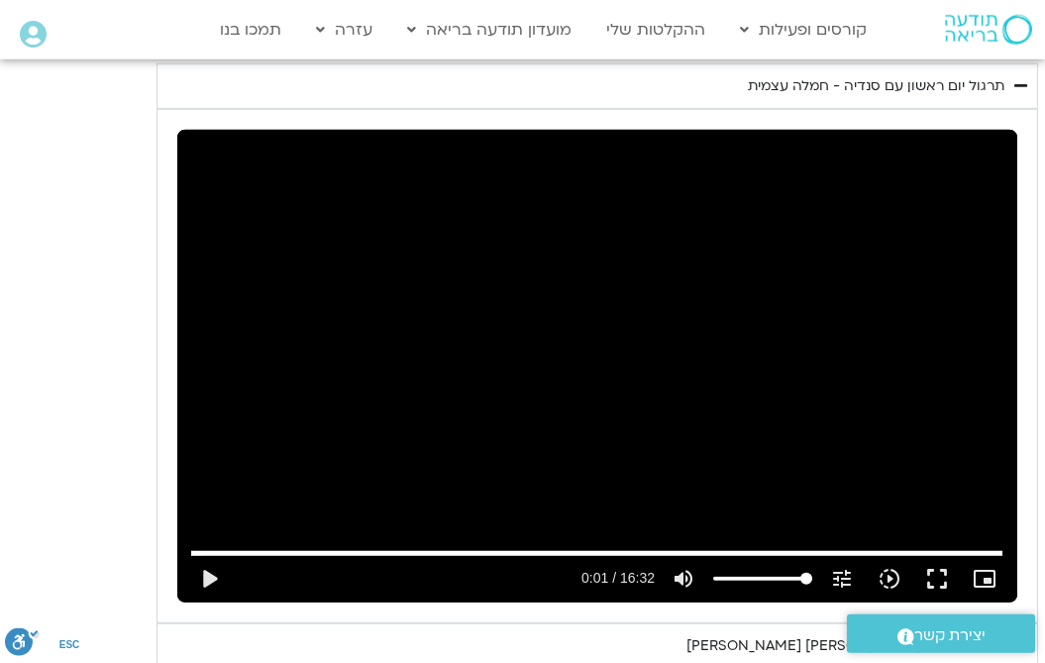
scroll to position [2606, 0]
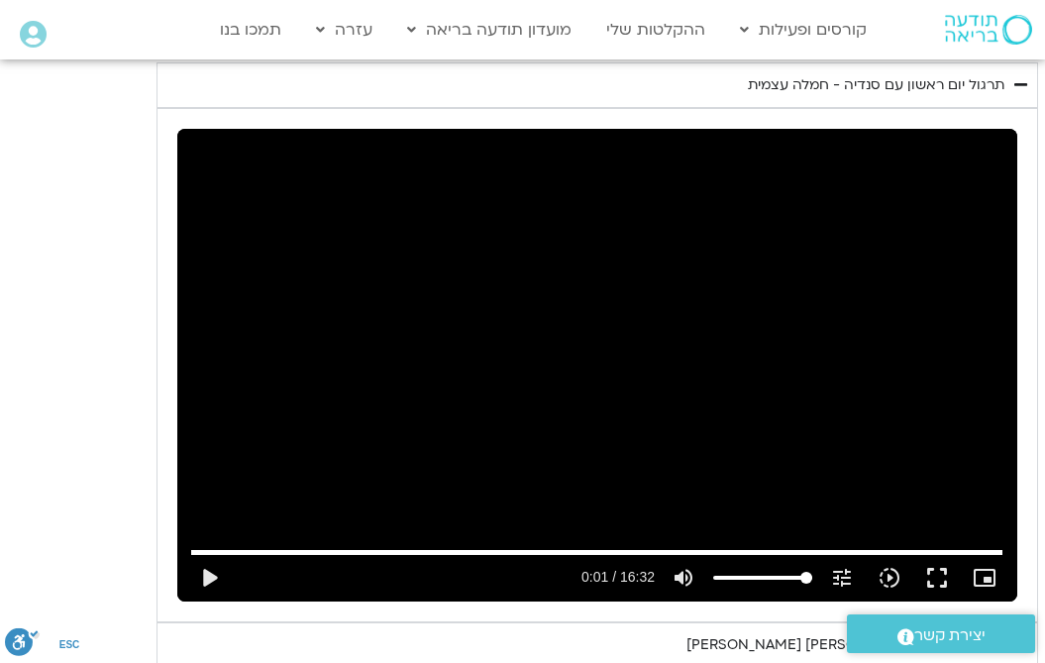
click at [1020, 622] on summary "ראיון ראשון - טארה בראך וכריסטין נף" at bounding box center [598, 645] width 882 height 46
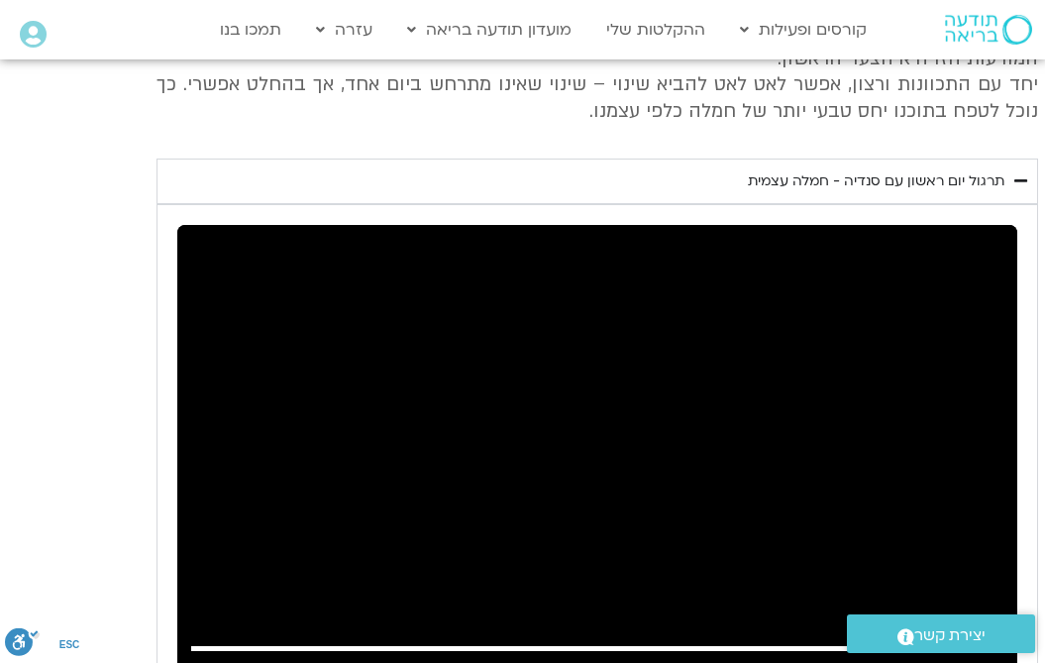
scroll to position [2511, 0]
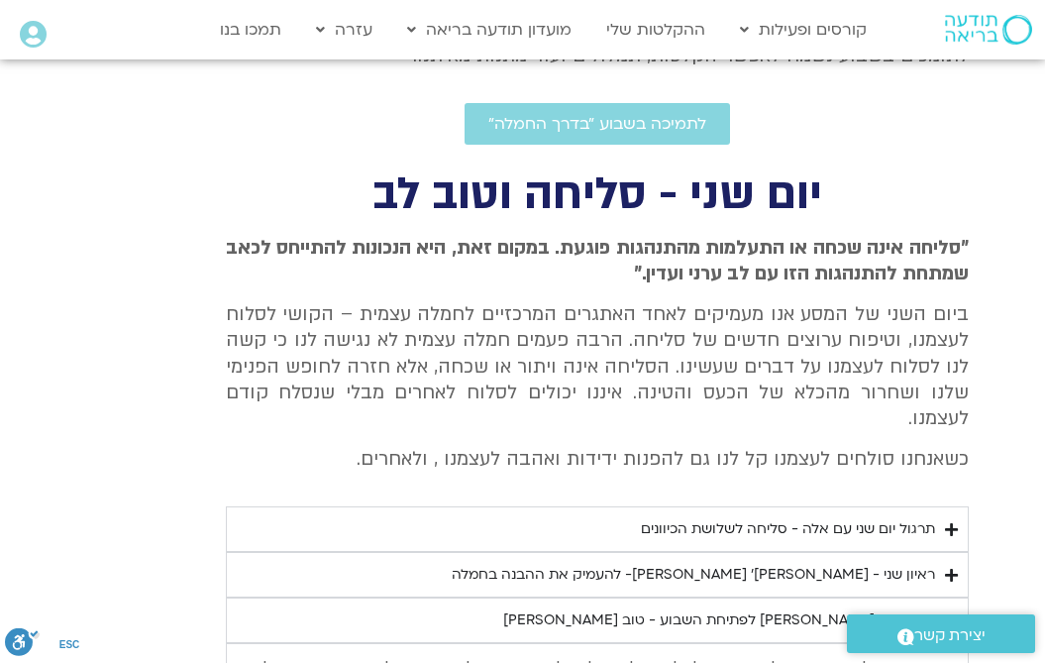
scroll to position [661, 0]
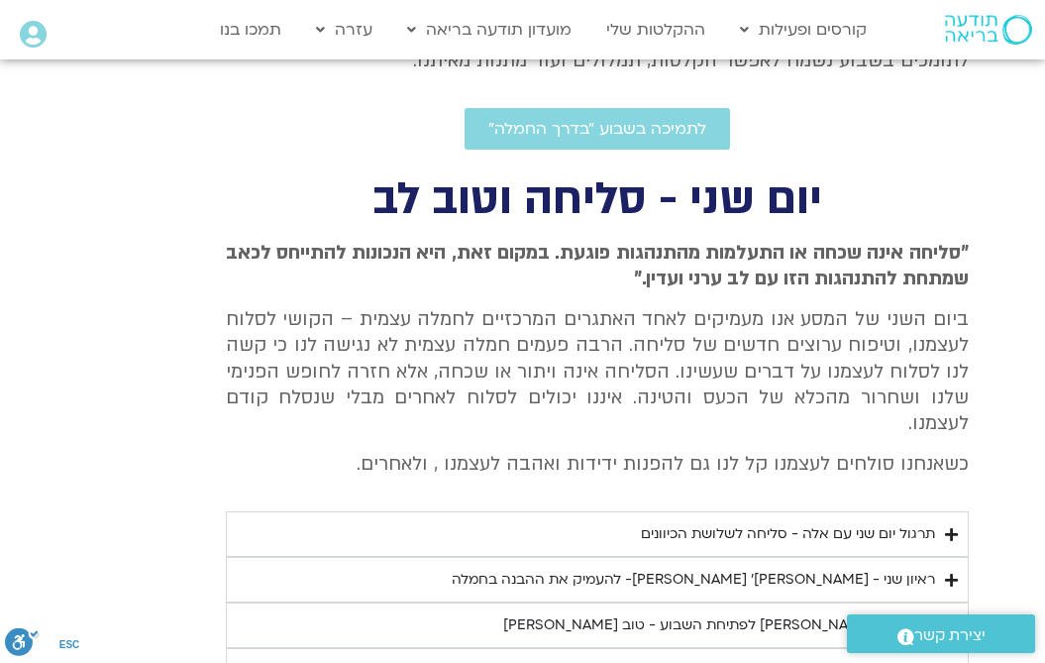
click at [615, 134] on span "לתמיכה בשבוע ״בדרך החמלה״" at bounding box center [598, 129] width 218 height 18
type input "13.48"
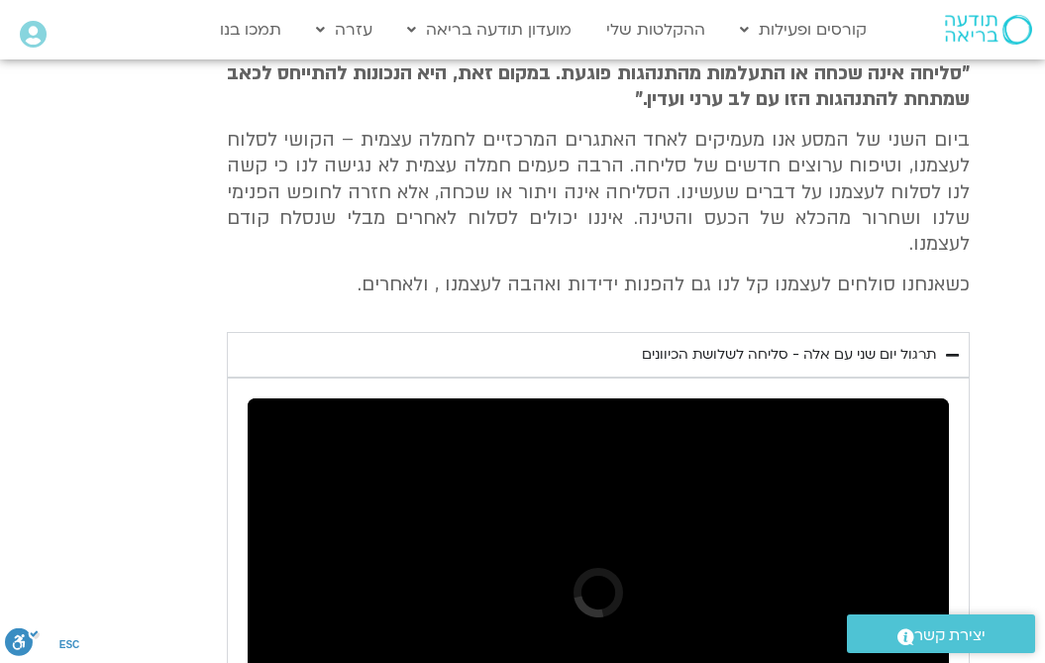
scroll to position [840, -1]
type input "1.48"
click at [958, 649] on span "יצירת קשר" at bounding box center [950, 635] width 71 height 27
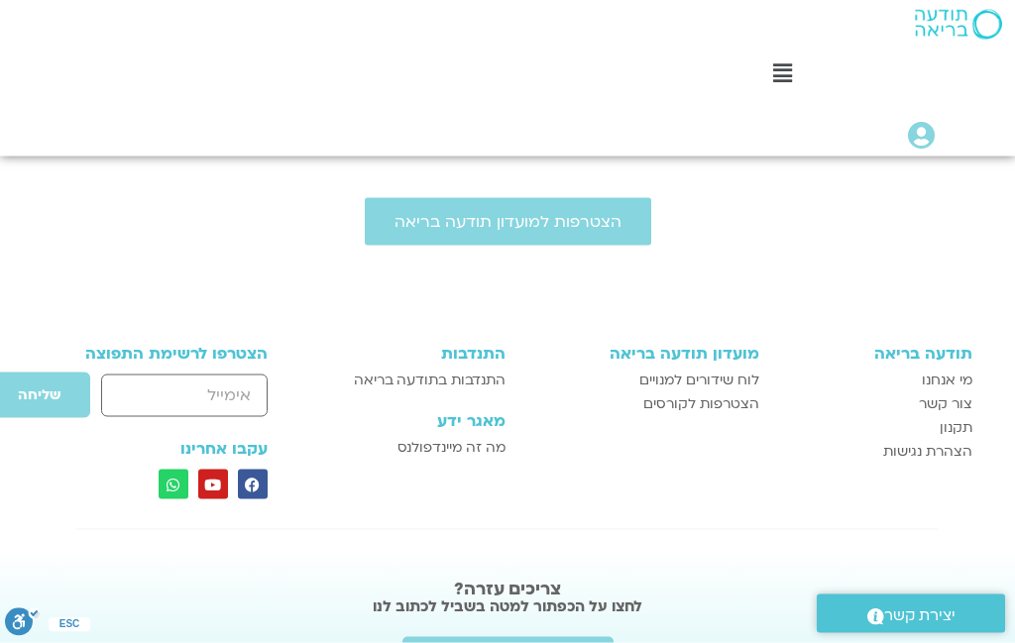
scroll to position [963, 0]
click at [162, 498] on link "Whatsapp" at bounding box center [174, 484] width 30 height 30
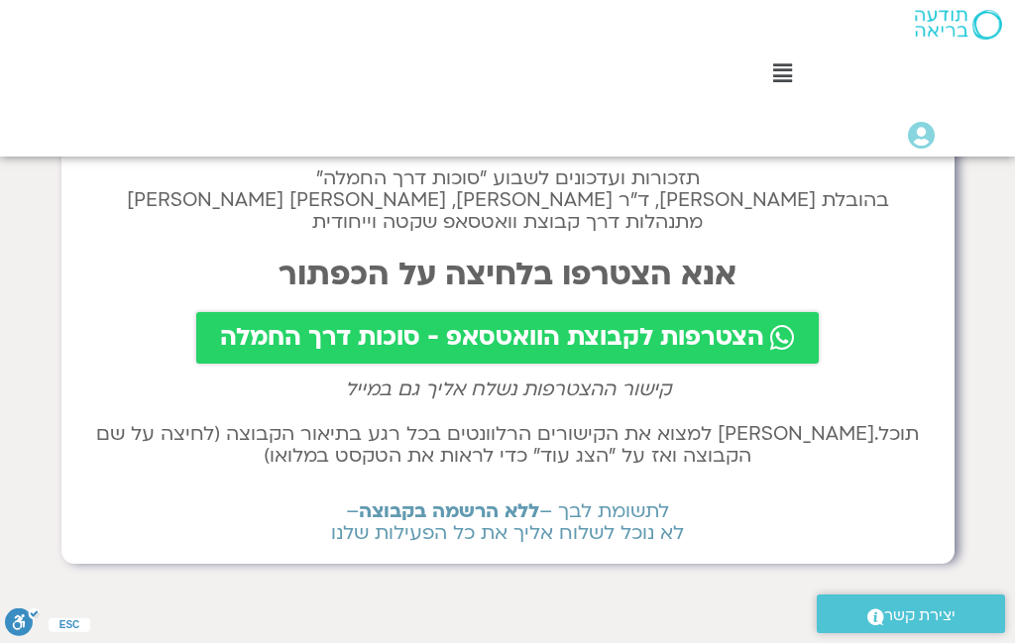
scroll to position [172, 0]
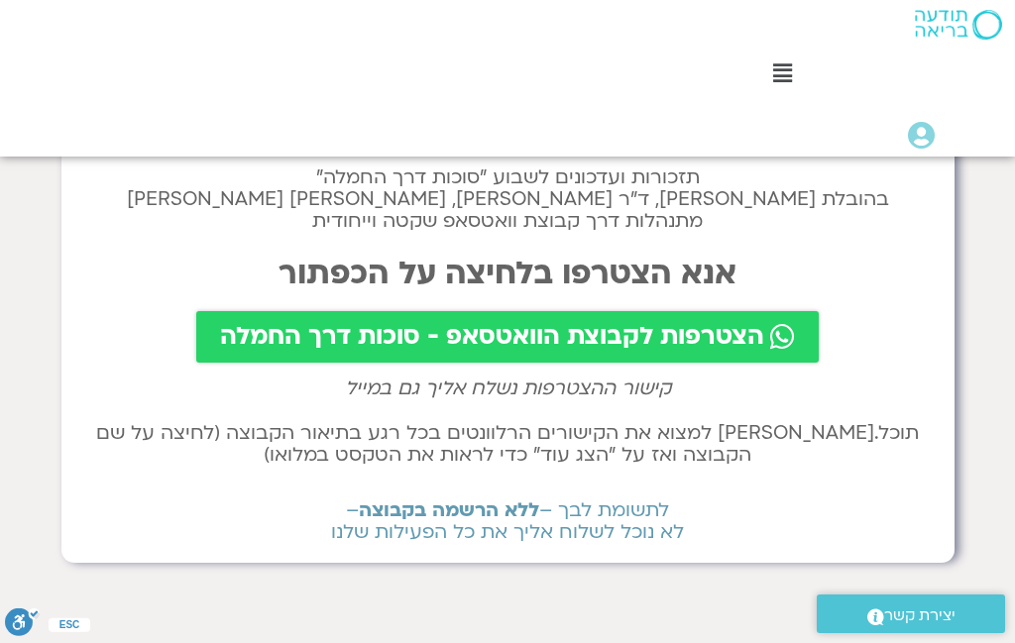
click at [494, 343] on span "הצטרפות לקבוצת הוואטסאפ - סוכות דרך החמלה" at bounding box center [492, 337] width 544 height 28
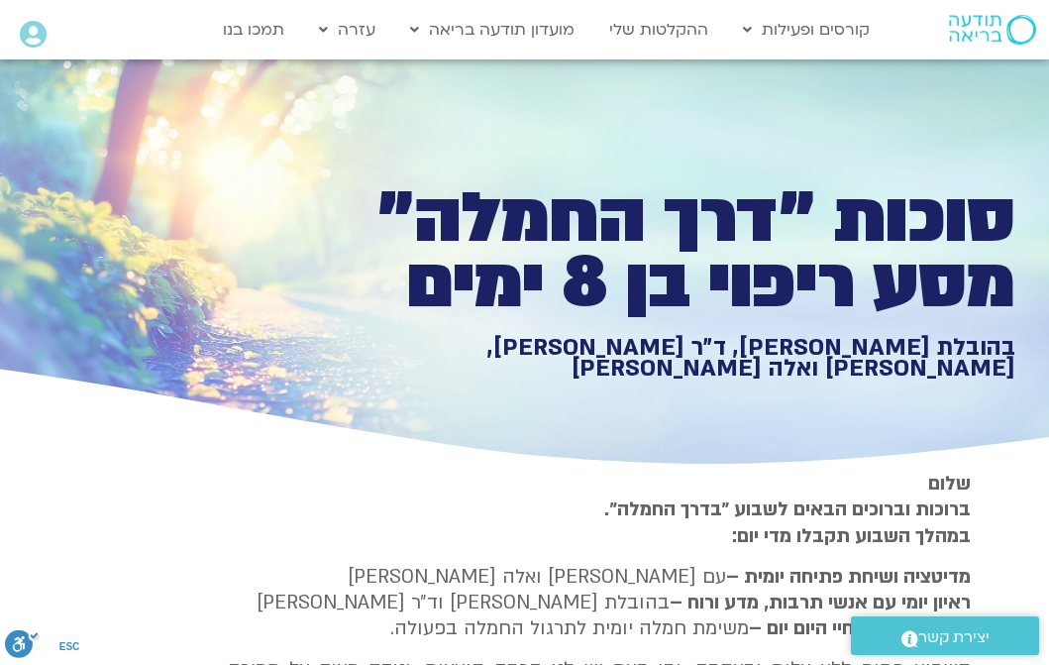
type input "1.48"
click at [668, 36] on link "ההקלטות שלי" at bounding box center [659, 30] width 119 height 38
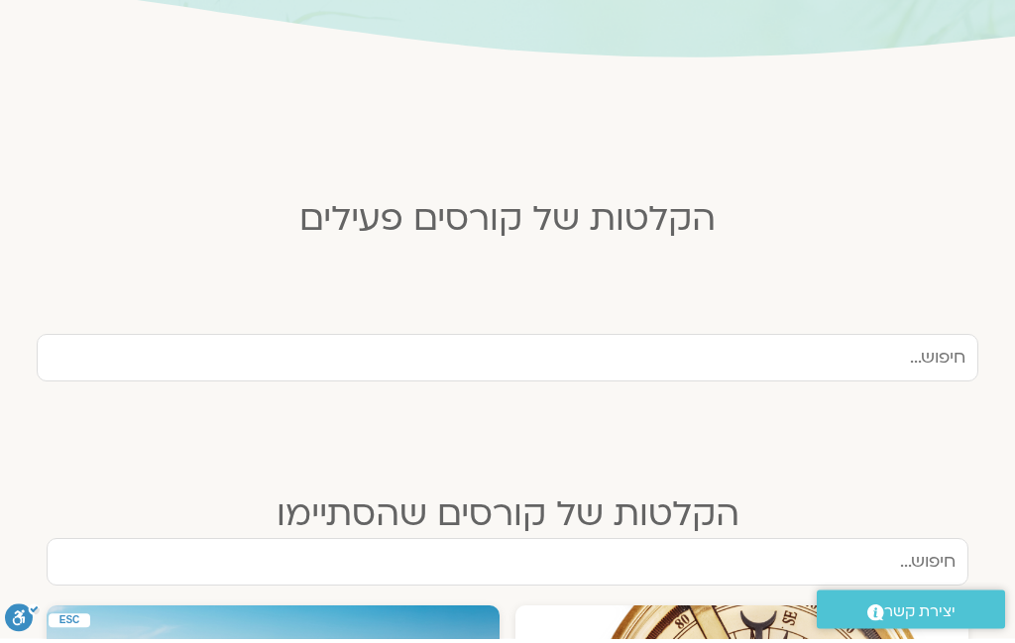
scroll to position [367, 0]
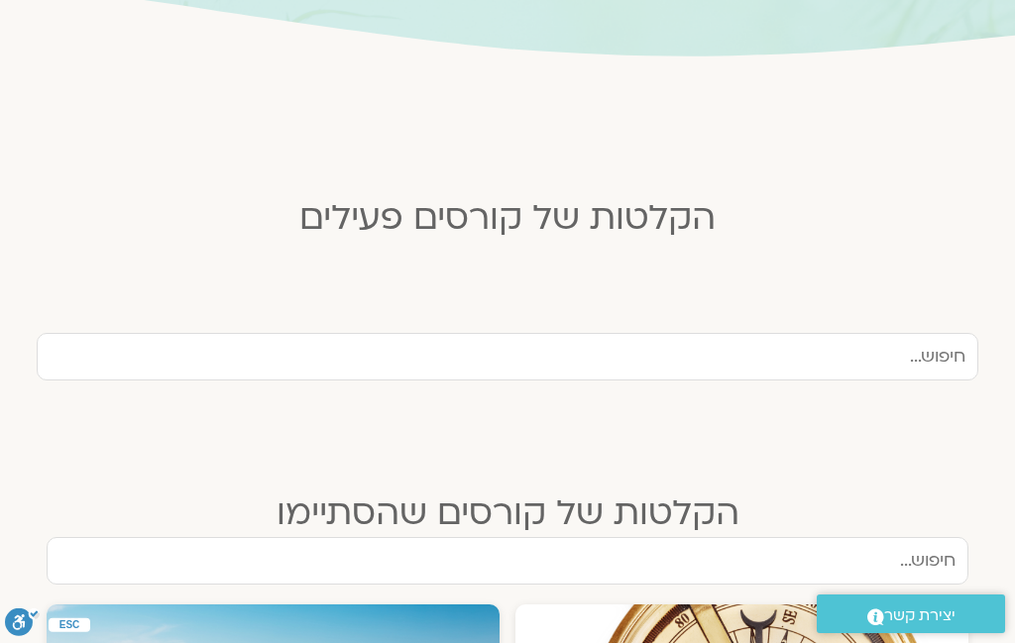
click at [915, 363] on input "text" at bounding box center [507, 357] width 941 height 48
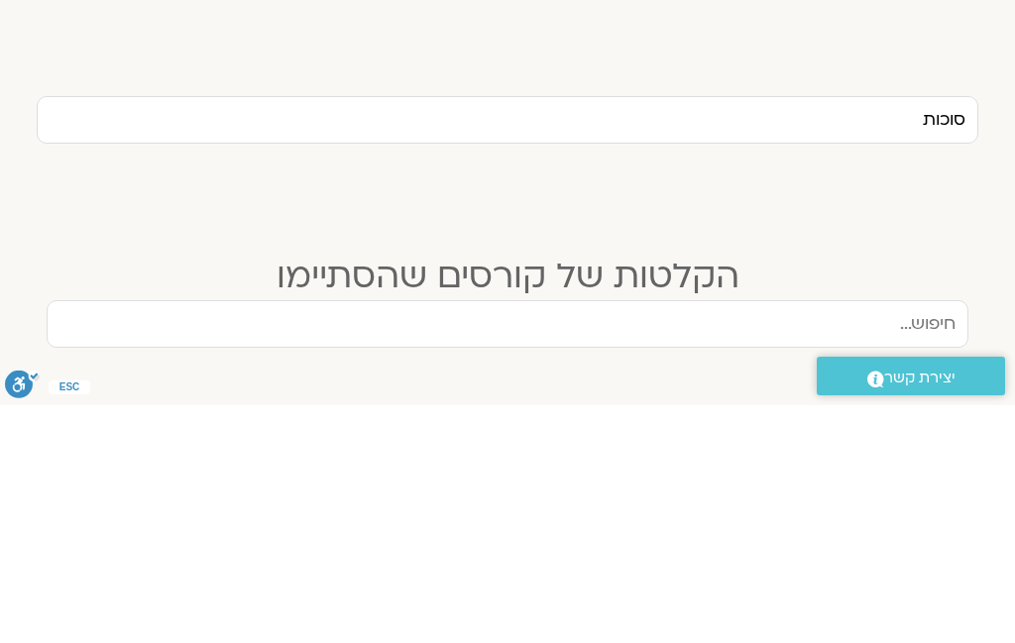
click at [963, 334] on input "סוכות" at bounding box center [507, 358] width 941 height 48
click at [825, 334] on input "3 סוכות" at bounding box center [507, 358] width 941 height 48
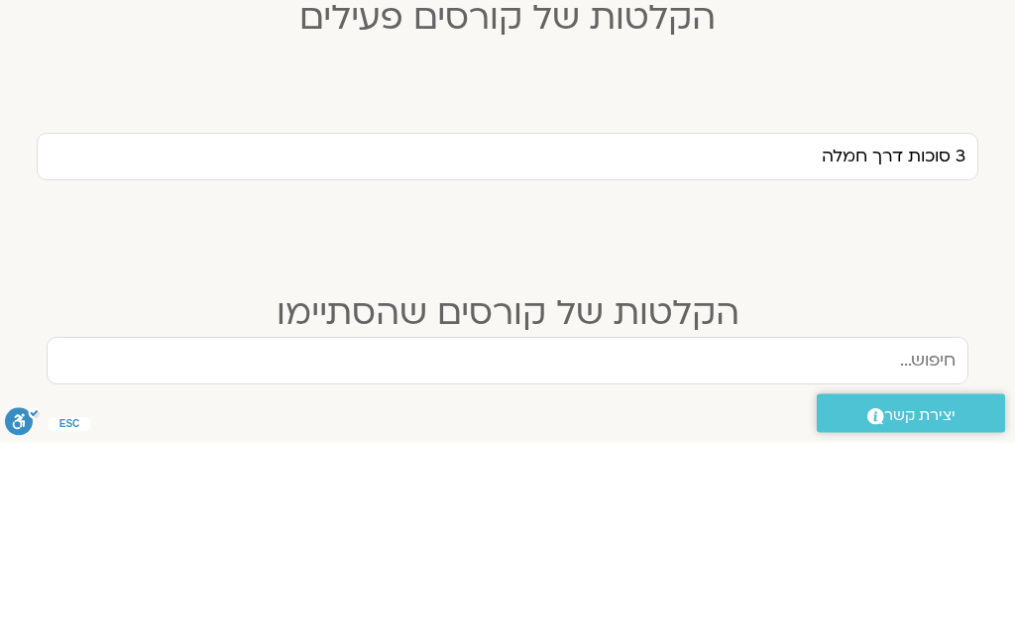
scroll to position [567, 0]
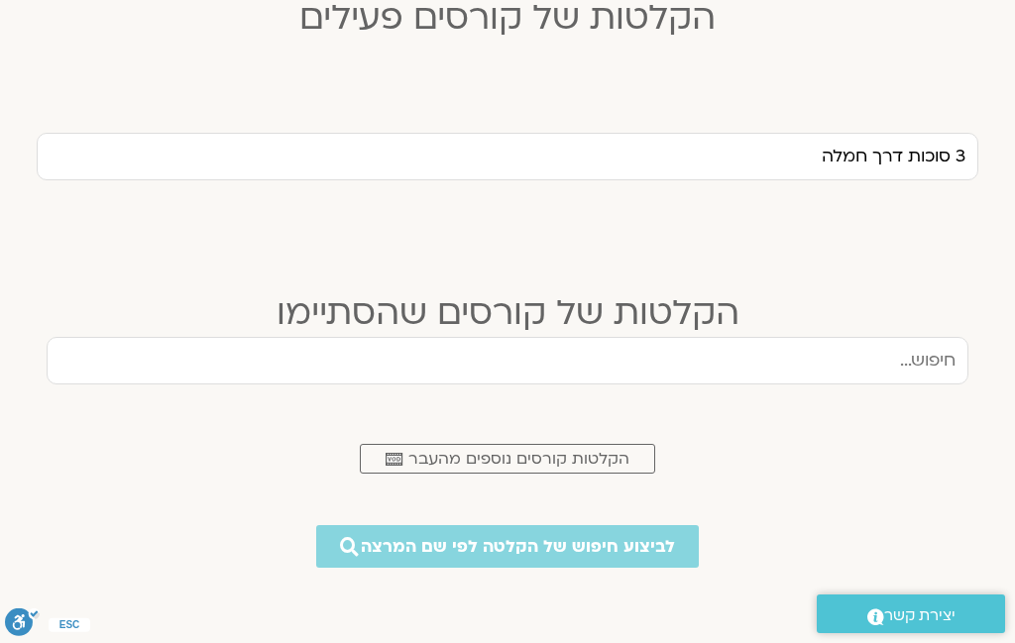
type input "3 סוכות דרך חמלה"
click at [545, 555] on span "לביצוע חיפוש של הקלטה לפי שם המרצה" at bounding box center [518, 546] width 314 height 19
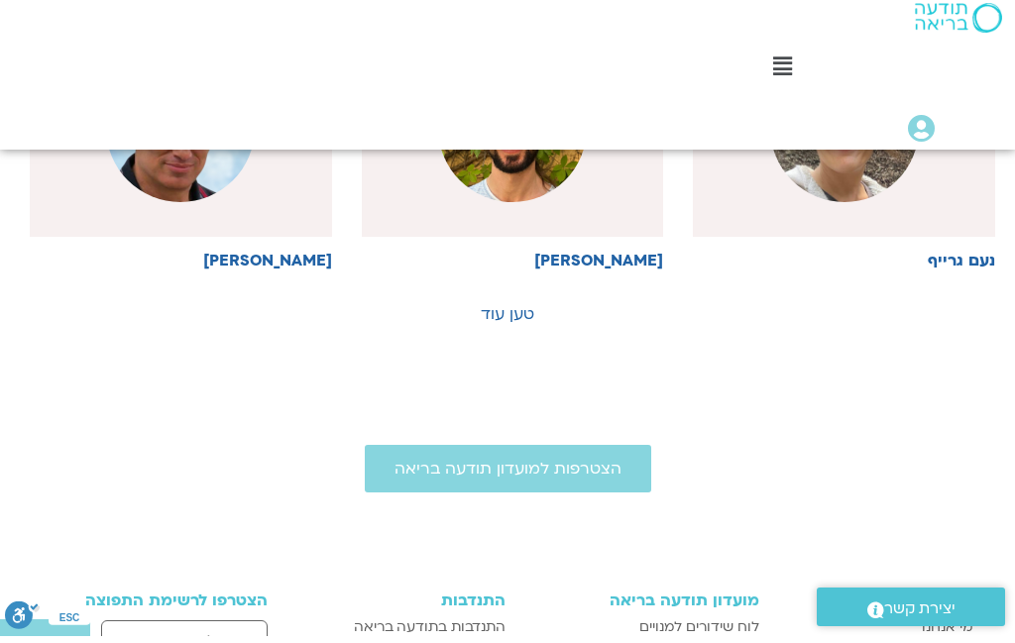
scroll to position [1572, 0]
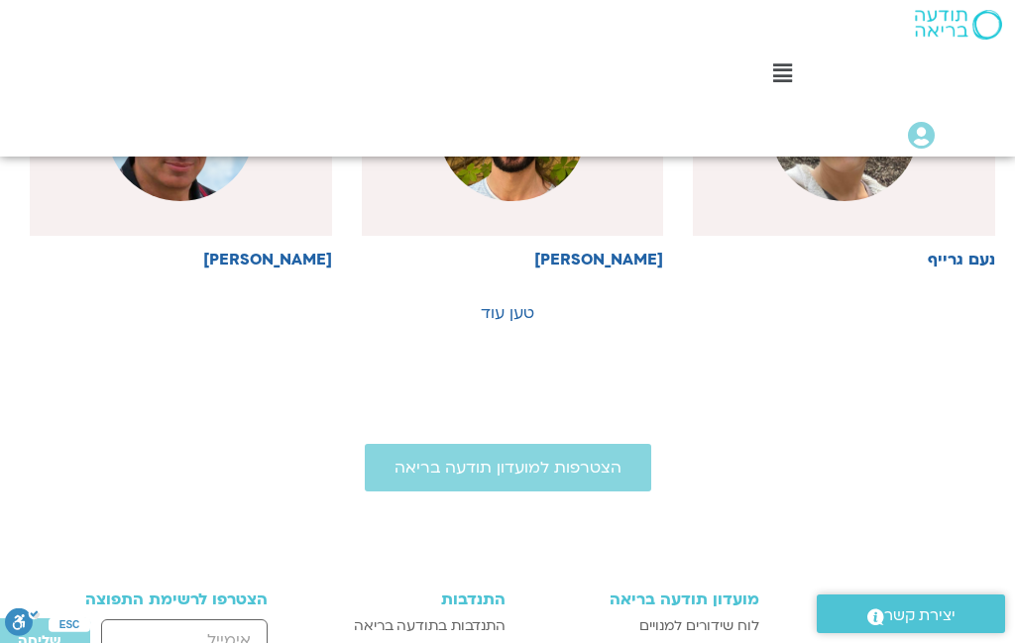
click at [499, 320] on link "טען עוד" at bounding box center [508, 313] width 54 height 22
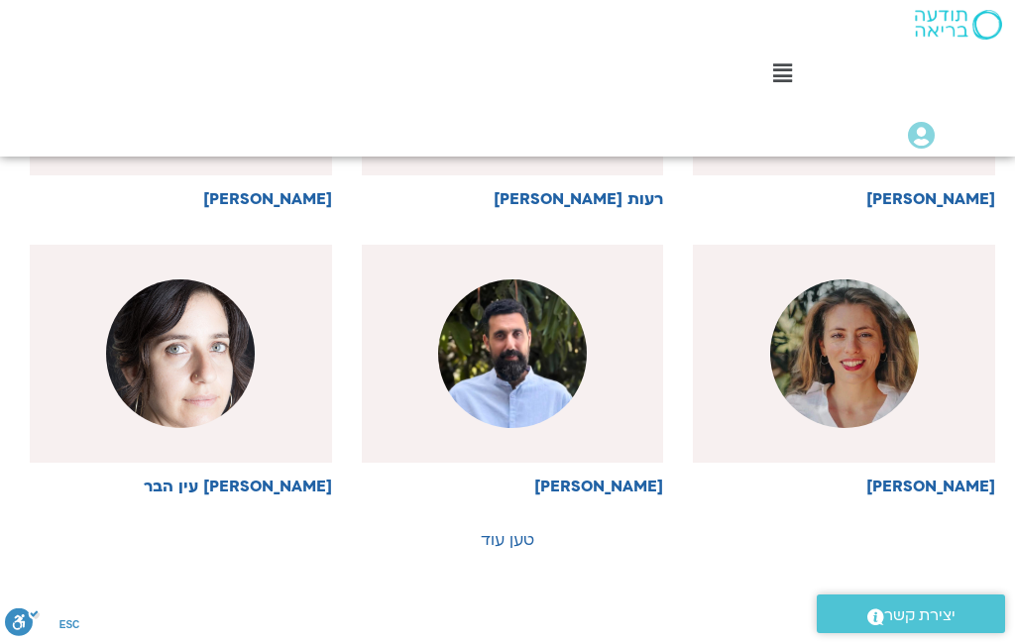
scroll to position [2498, 0]
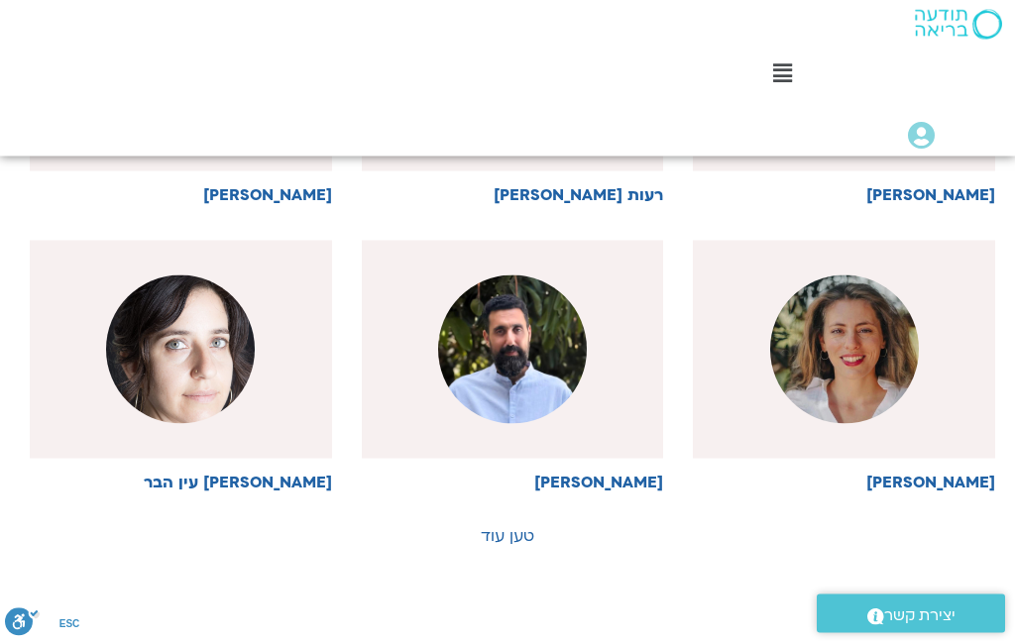
click at [498, 532] on link "טען עוד" at bounding box center [508, 536] width 54 height 22
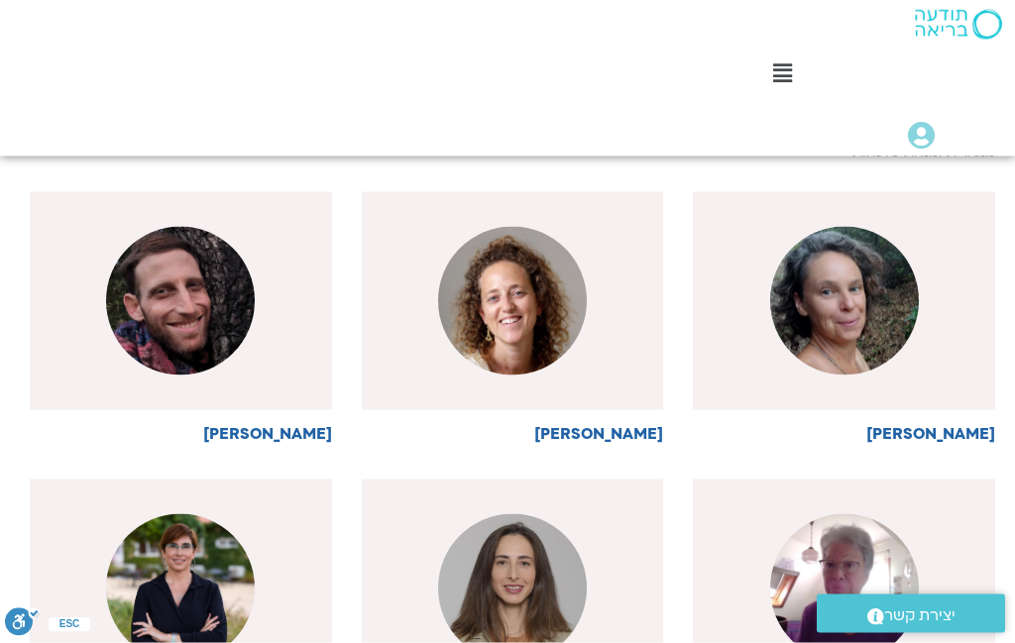
scroll to position [3138, 0]
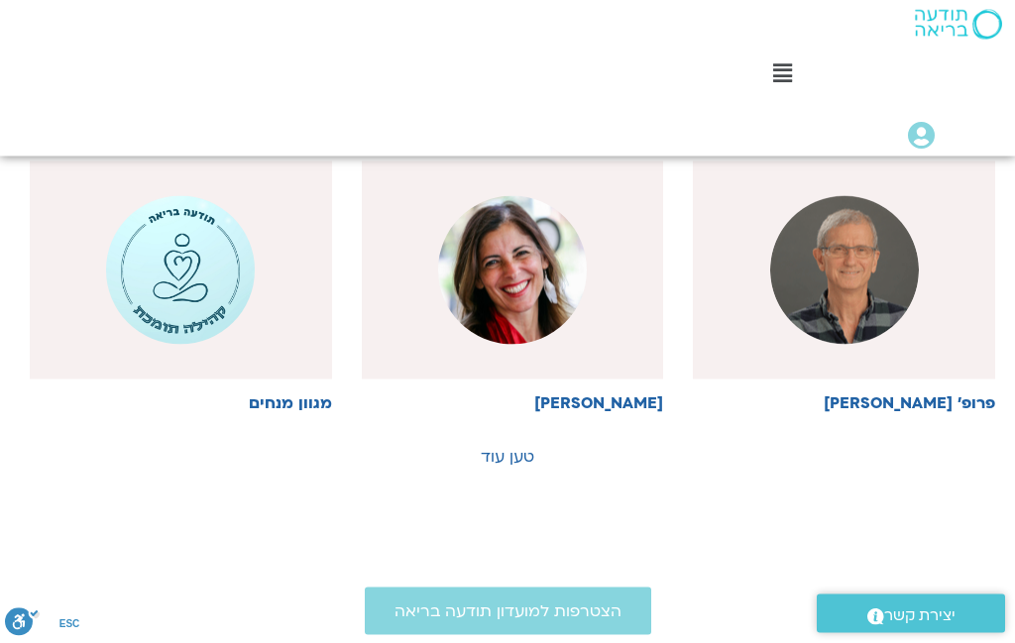
click at [506, 446] on link "טען עוד" at bounding box center [508, 457] width 54 height 22
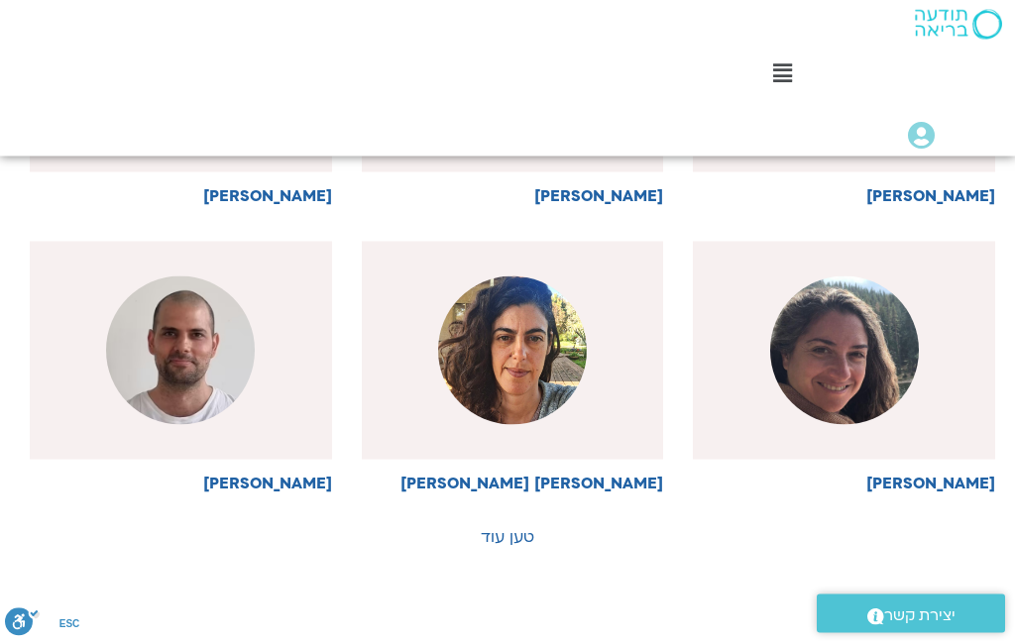
scroll to position [4834, 0]
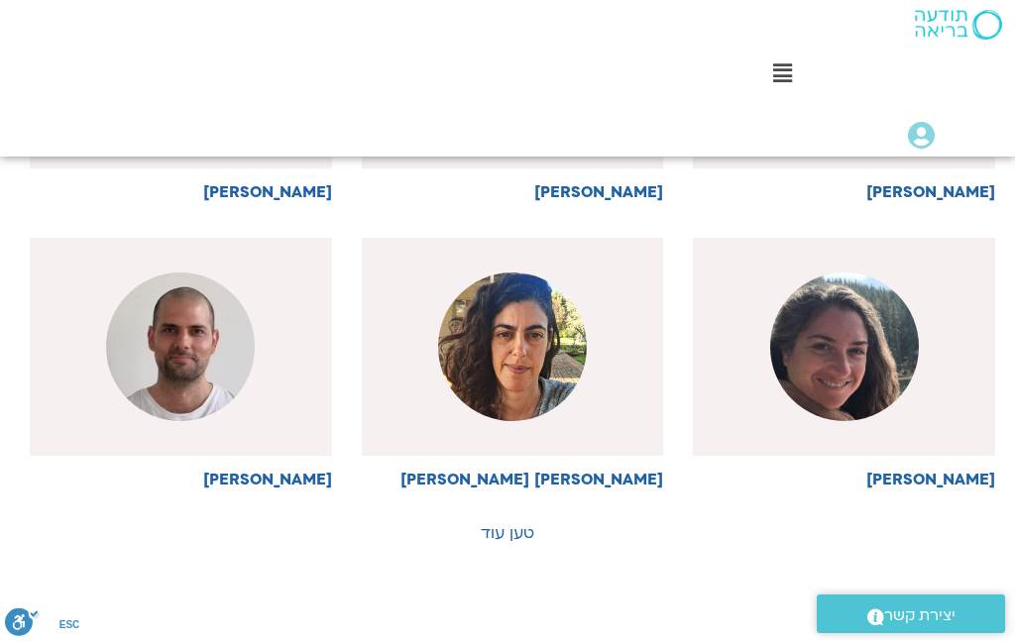
click at [520, 522] on link "טען עוד" at bounding box center [508, 533] width 54 height 22
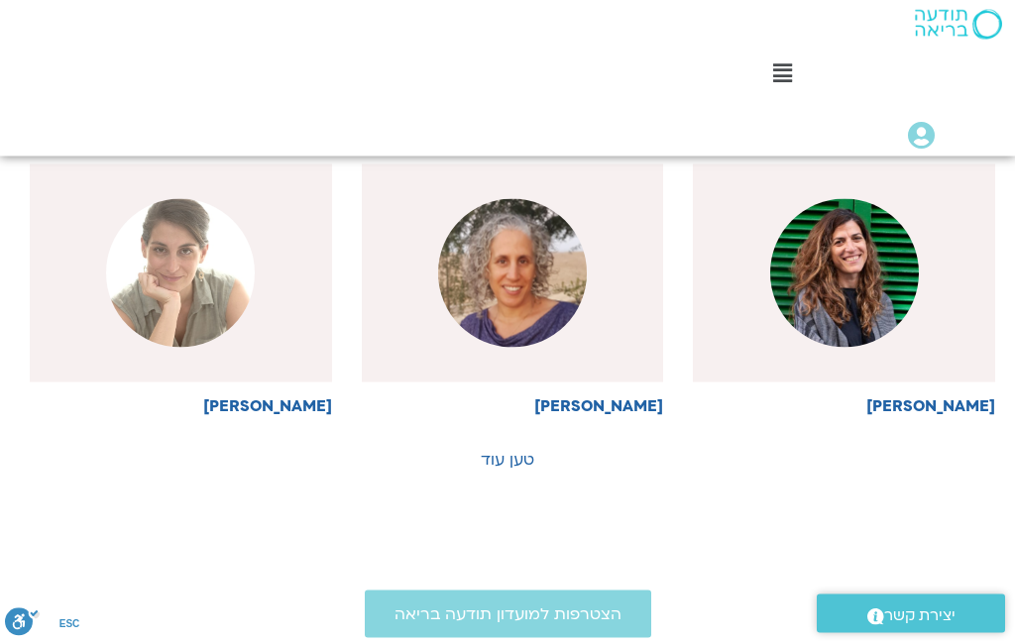
scroll to position [6062, 0]
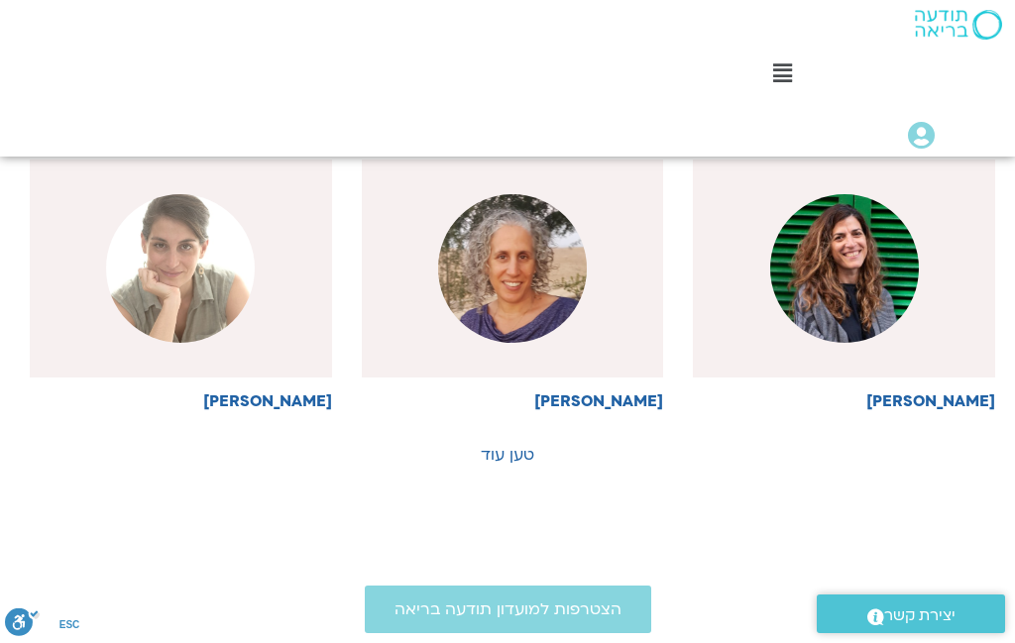
click at [498, 444] on link "טען עוד" at bounding box center [508, 455] width 54 height 22
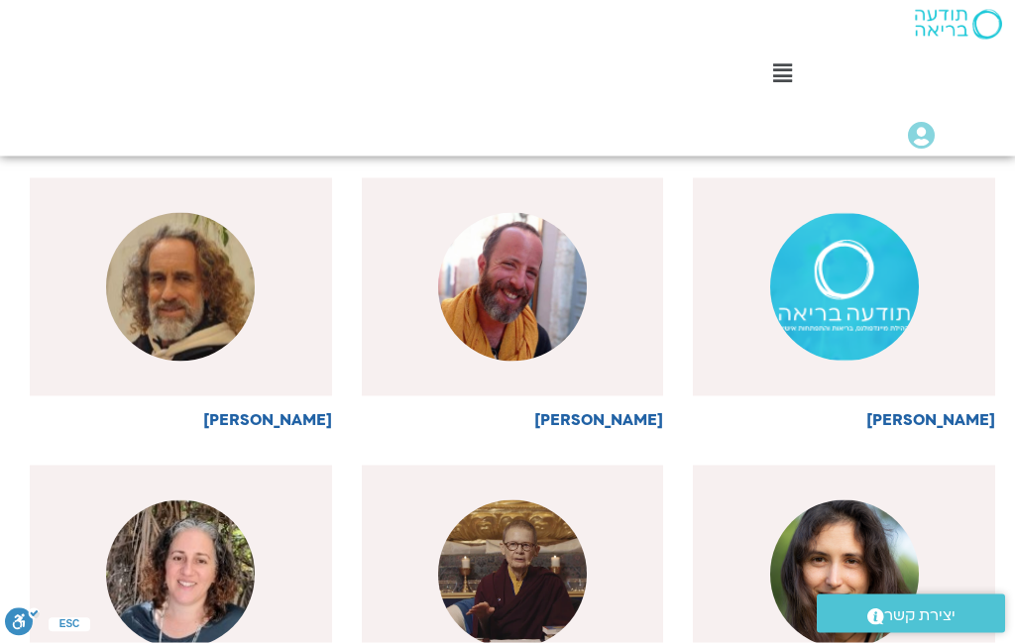
scroll to position [6625, 0]
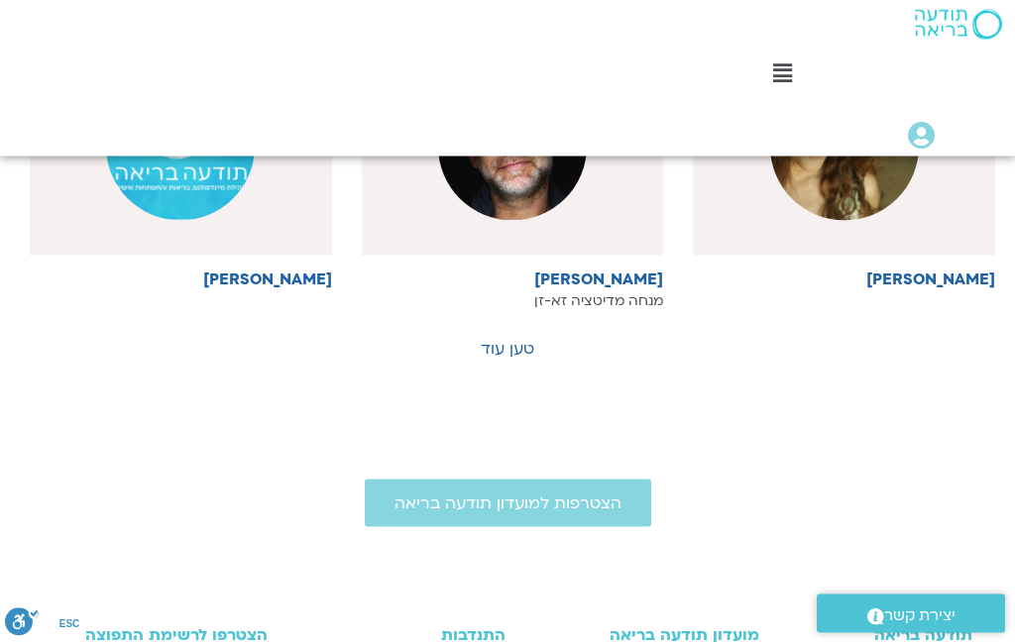
click at [503, 338] on link "טען עוד" at bounding box center [508, 349] width 54 height 22
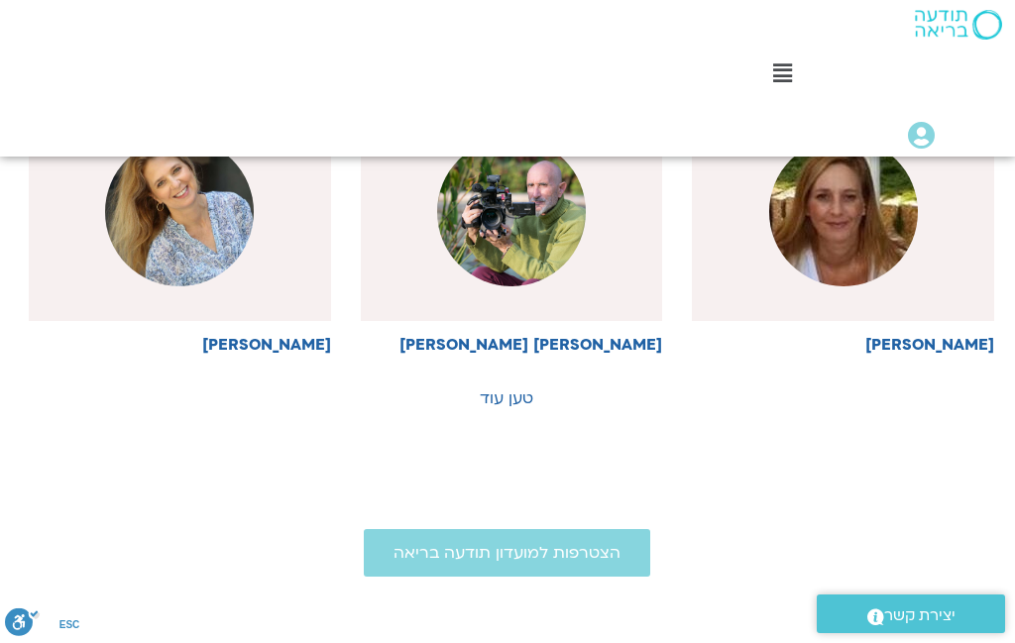
scroll to position [8490, 1]
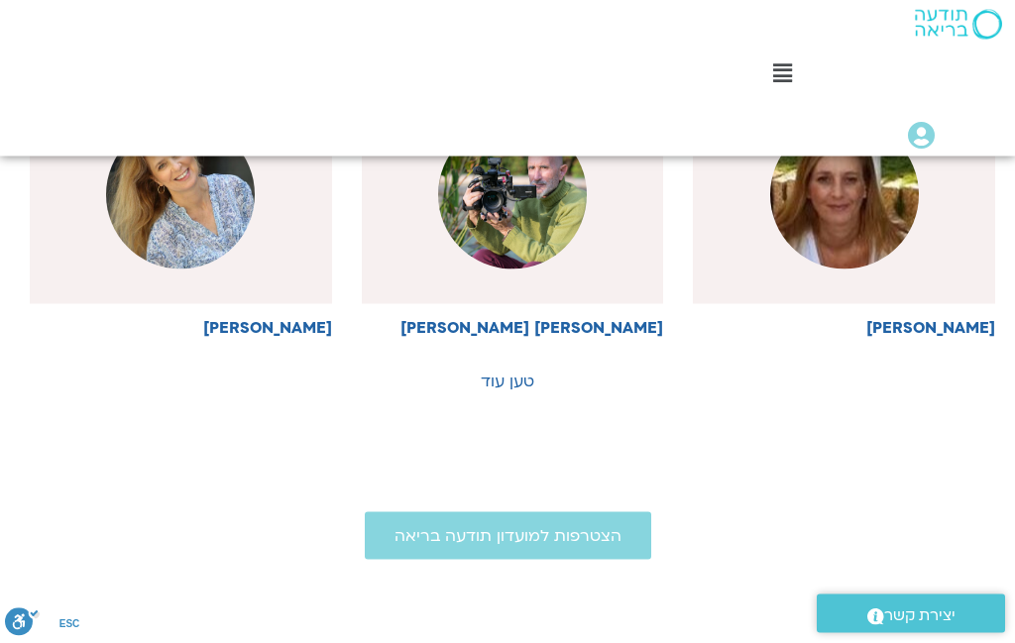
click at [500, 372] on link "טען עוד" at bounding box center [508, 382] width 54 height 22
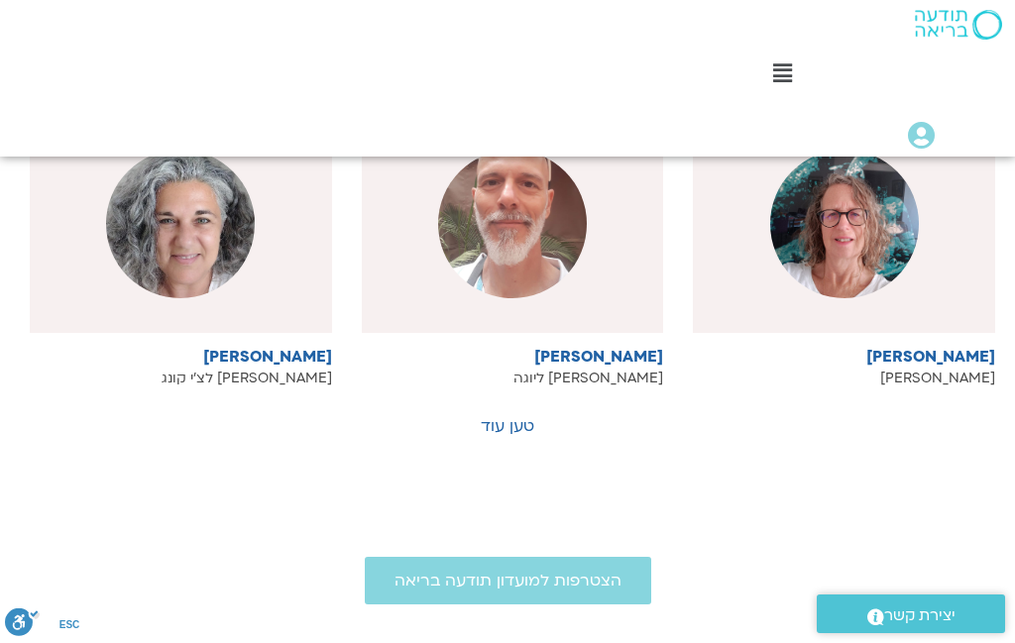
scroll to position [9657, 0]
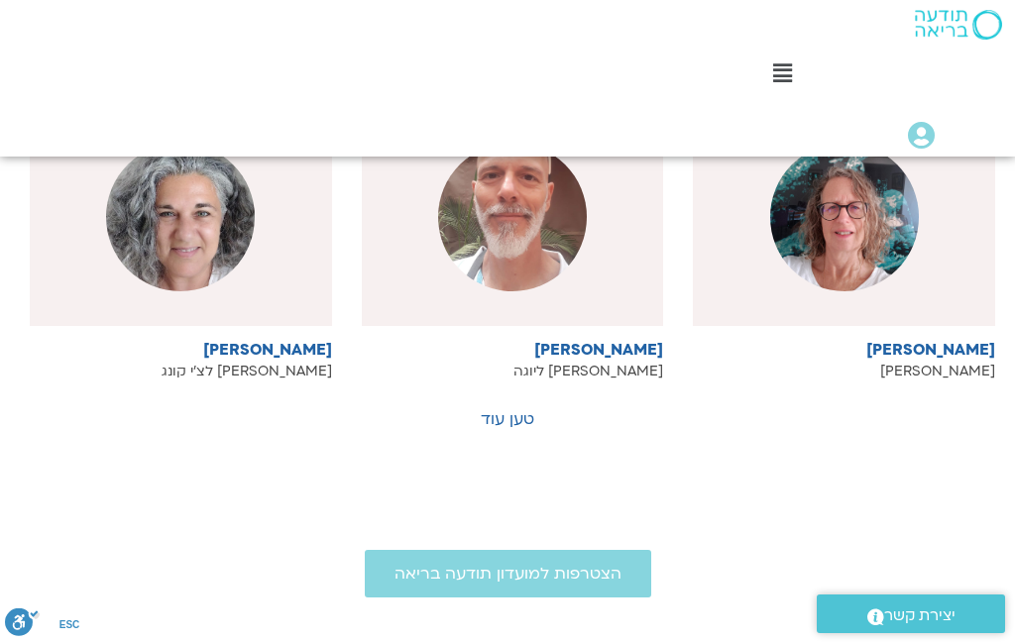
click at [503, 408] on link "טען עוד" at bounding box center [508, 419] width 54 height 22
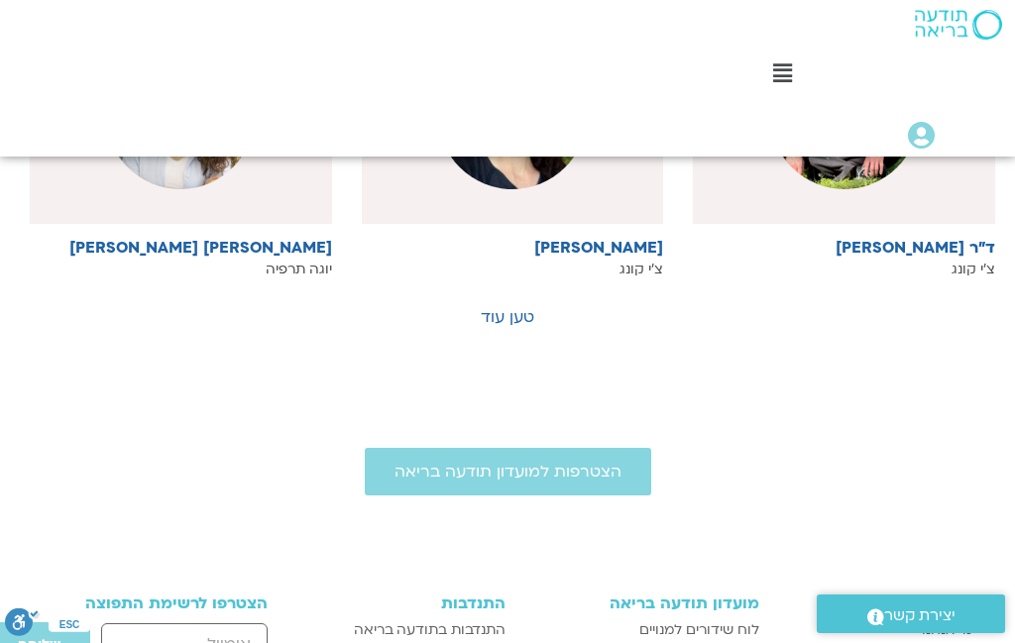
scroll to position [10975, 0]
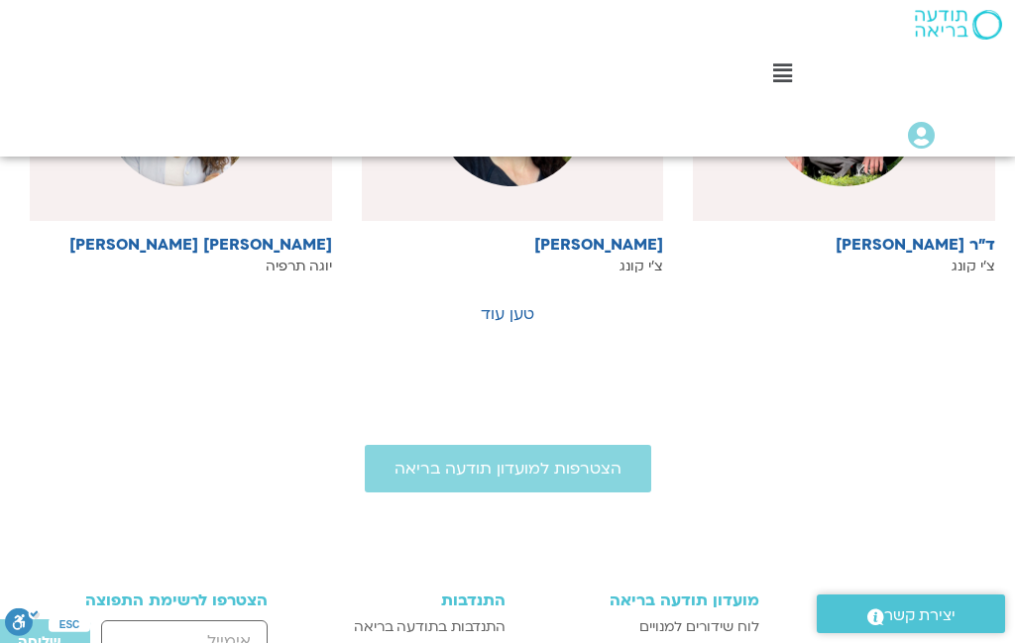
click at [514, 303] on link "טען עוד" at bounding box center [508, 314] width 54 height 22
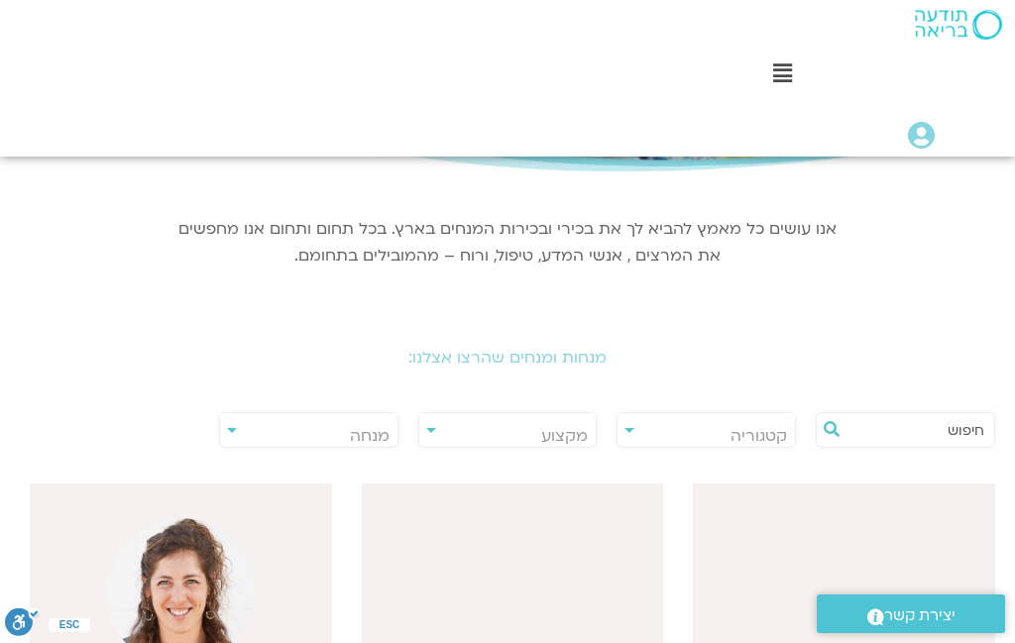
scroll to position [270, 0]
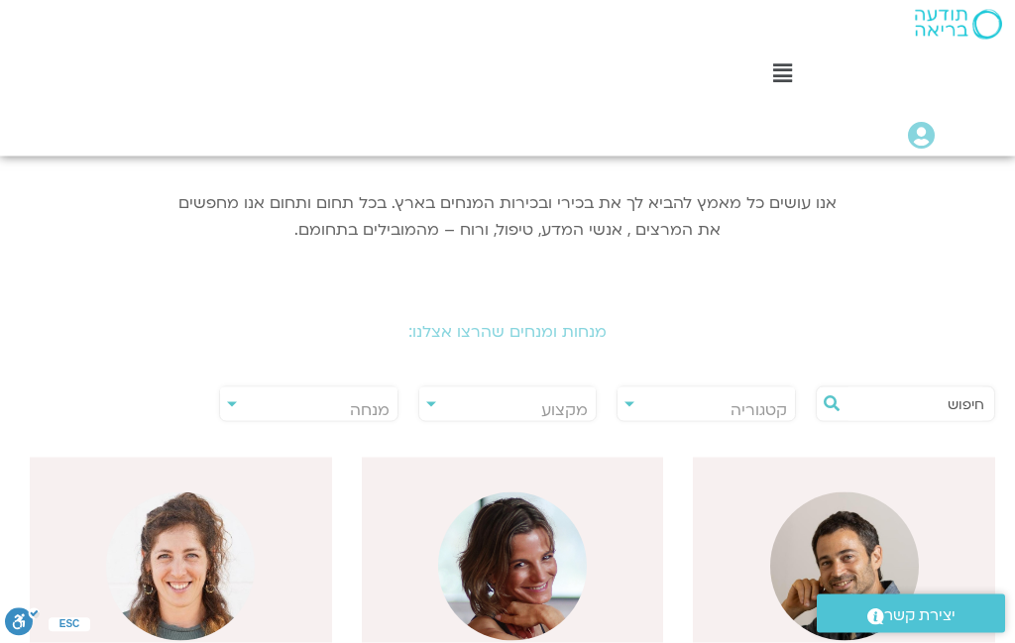
click at [936, 399] on input "text" at bounding box center [915, 404] width 138 height 34
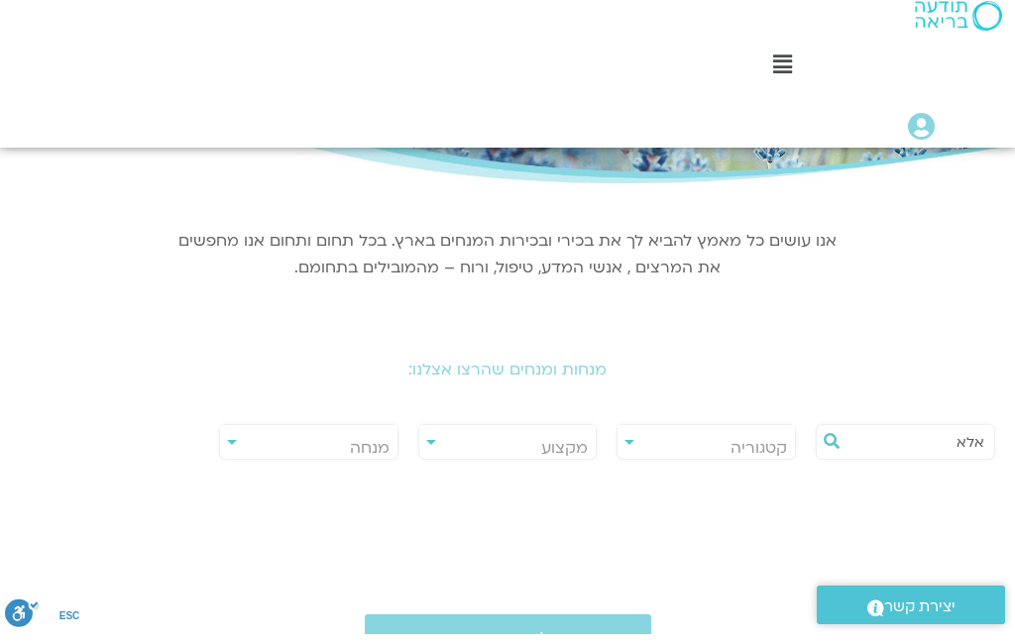
scroll to position [232, 0]
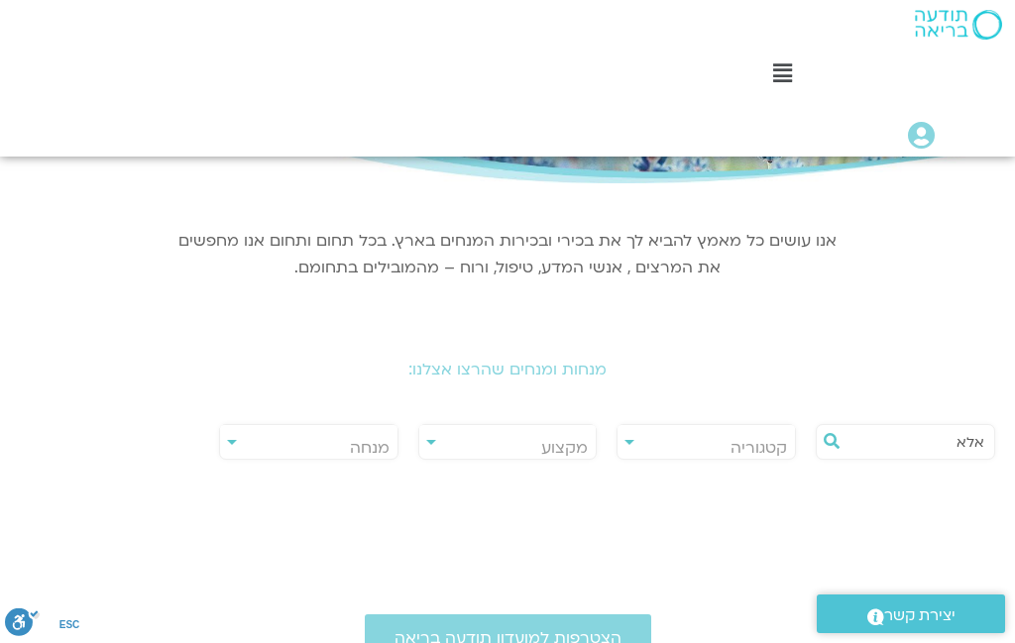
click at [734, 453] on span "קטגוריה" at bounding box center [758, 448] width 56 height 22
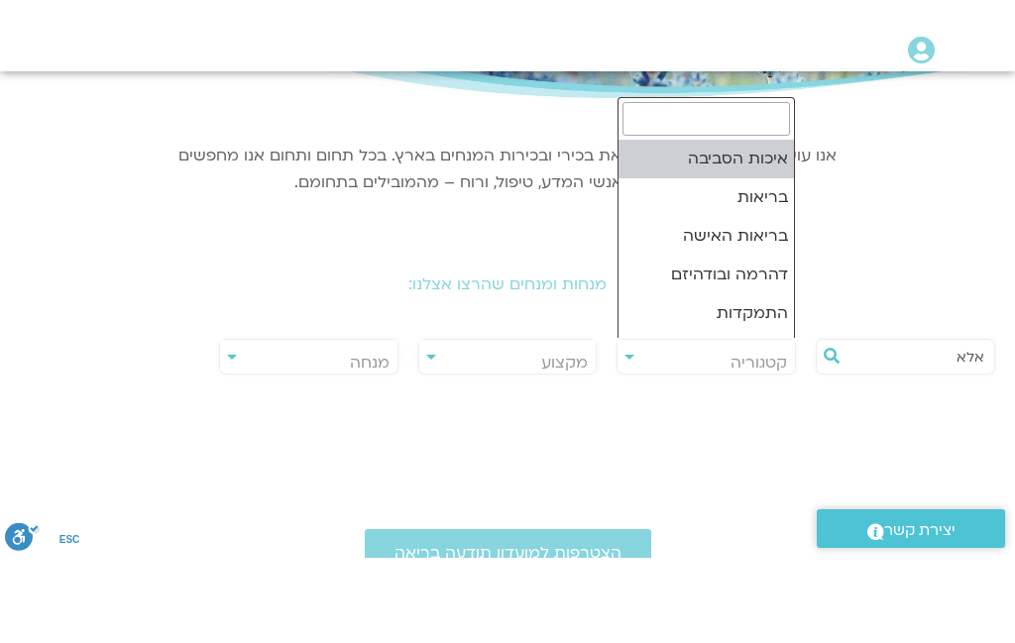
scroll to position [0, -1]
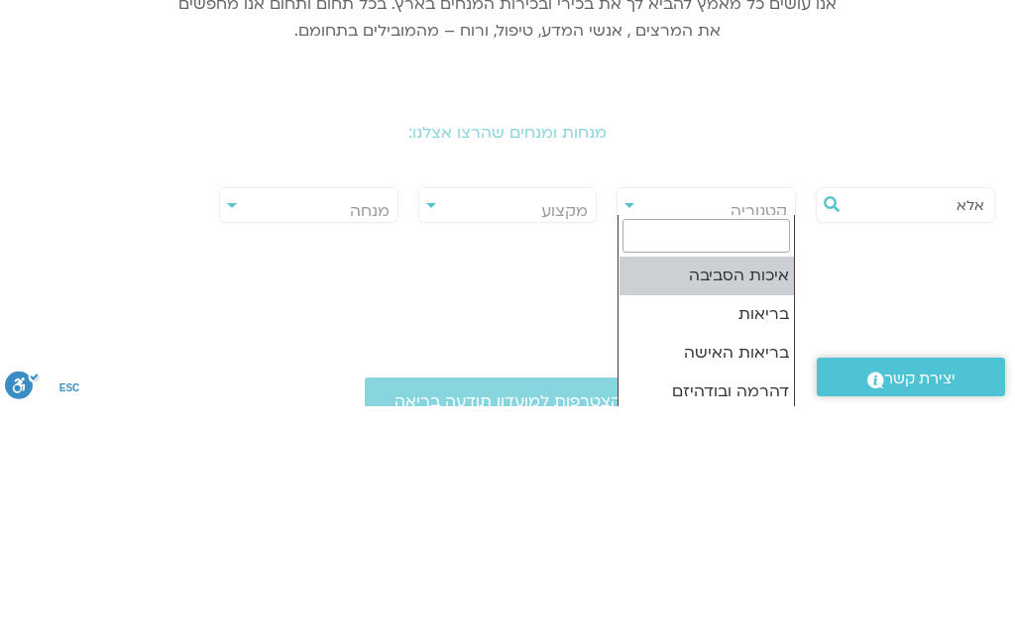
click at [917, 425] on input "אלא" at bounding box center [915, 442] width 138 height 34
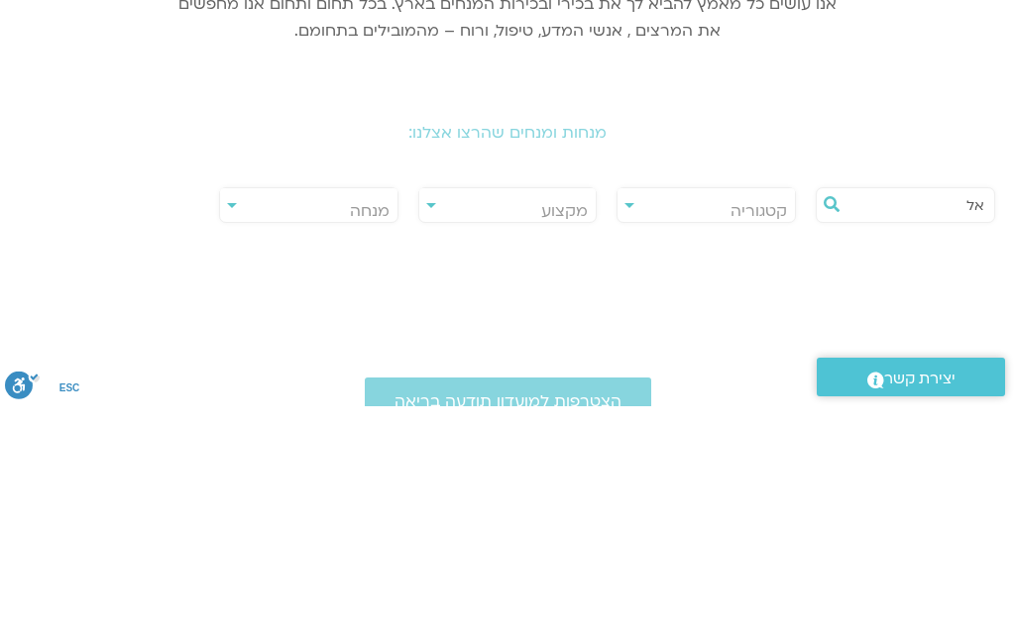
type input "א"
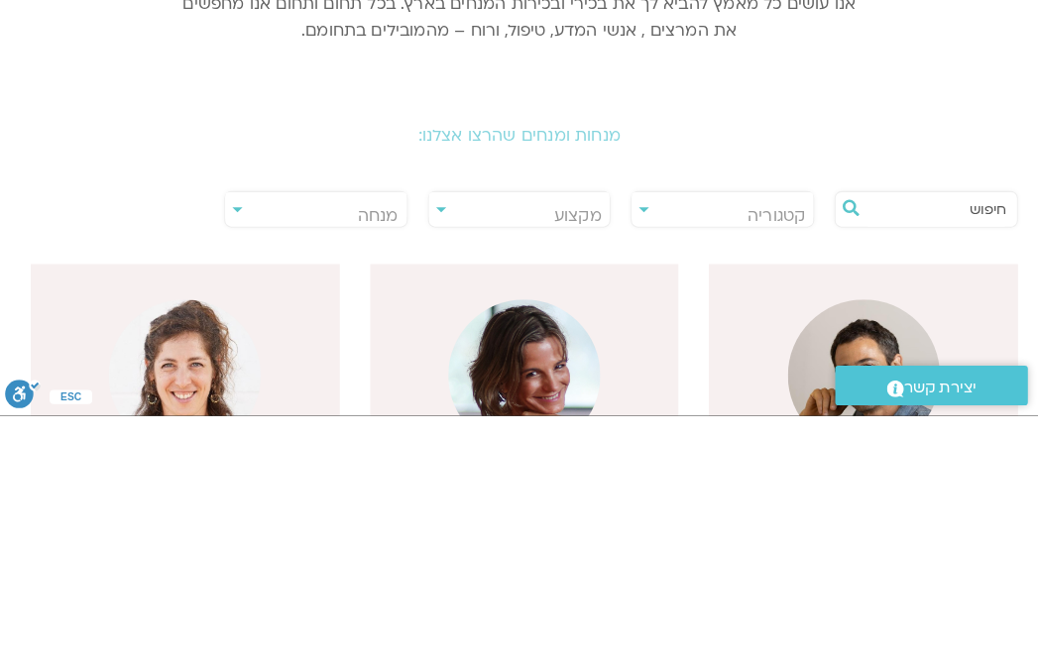
scroll to position [468, 0]
